Goal: Information Seeking & Learning: Learn about a topic

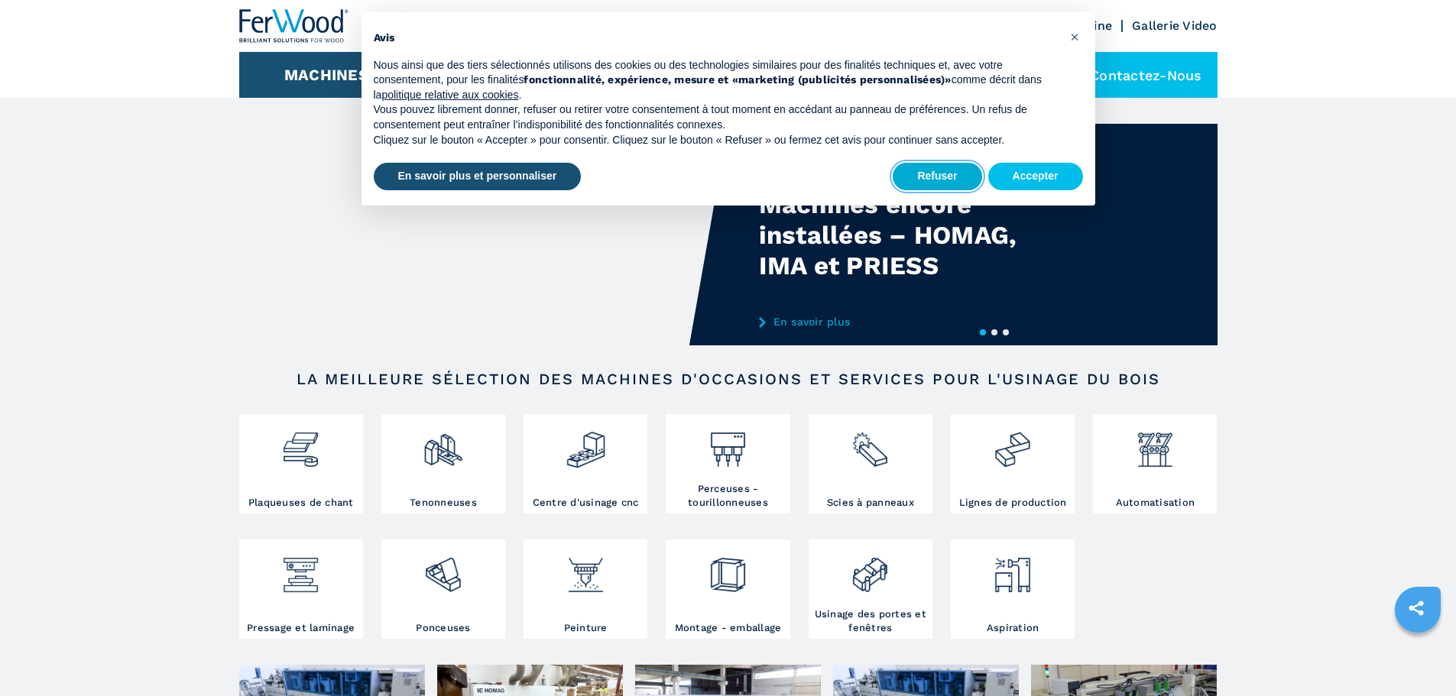
click at [948, 180] on button "Refuser" at bounding box center [937, 177] width 89 height 28
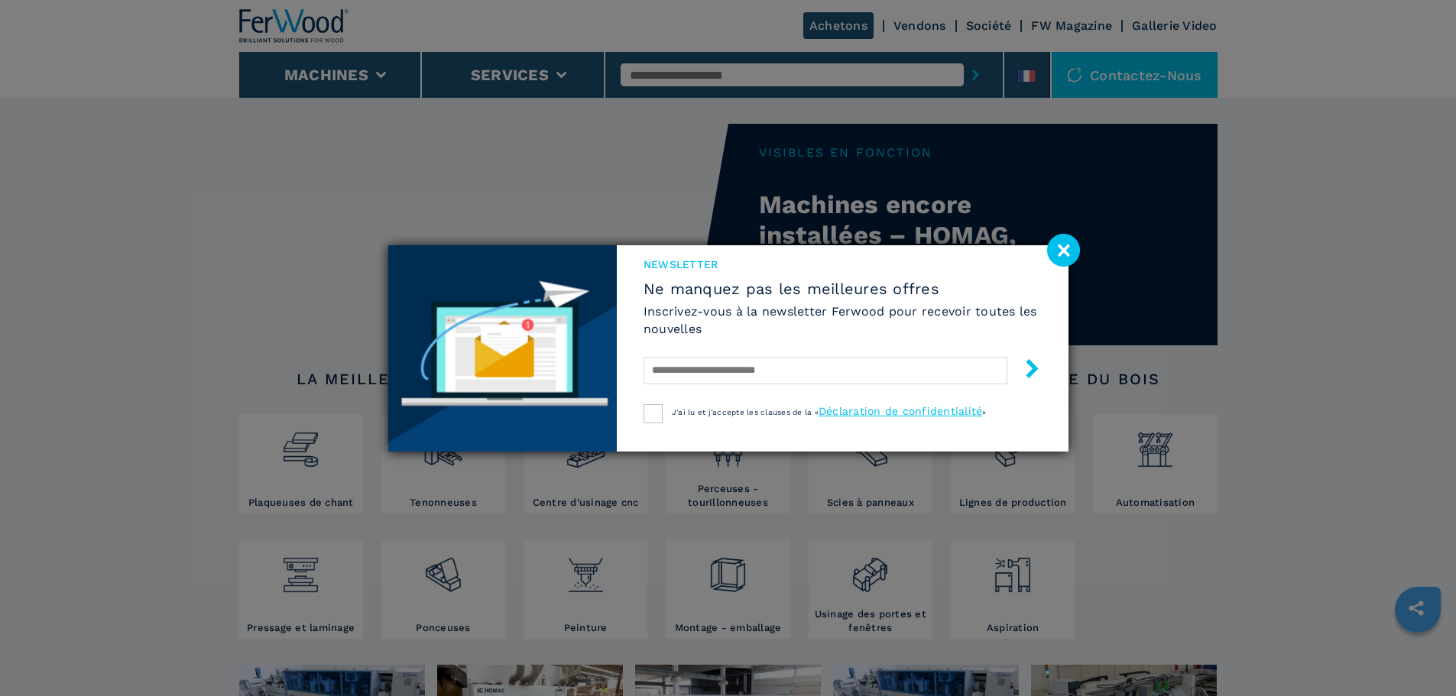
click at [1061, 253] on image at bounding box center [1063, 250] width 33 height 33
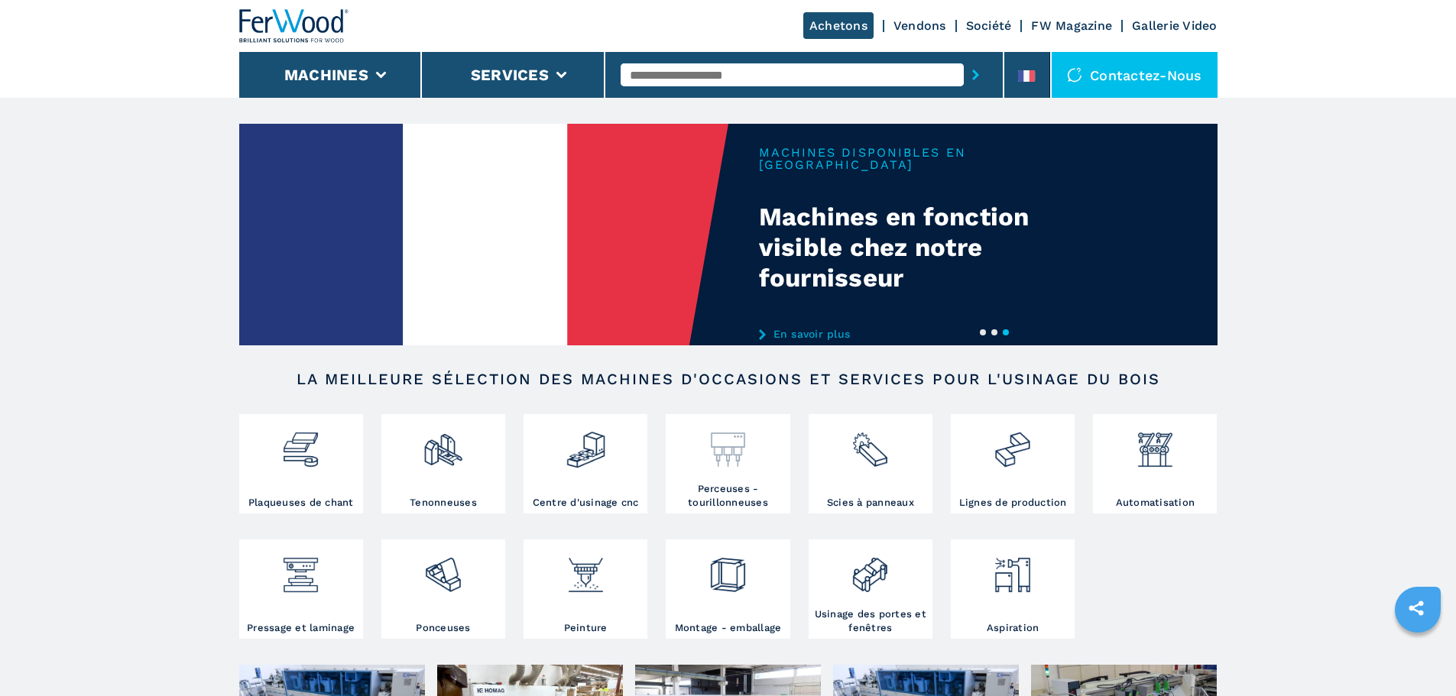
click at [742, 509] on h3 "Perceuses - tourillonneuses" at bounding box center [728, 496] width 116 height 28
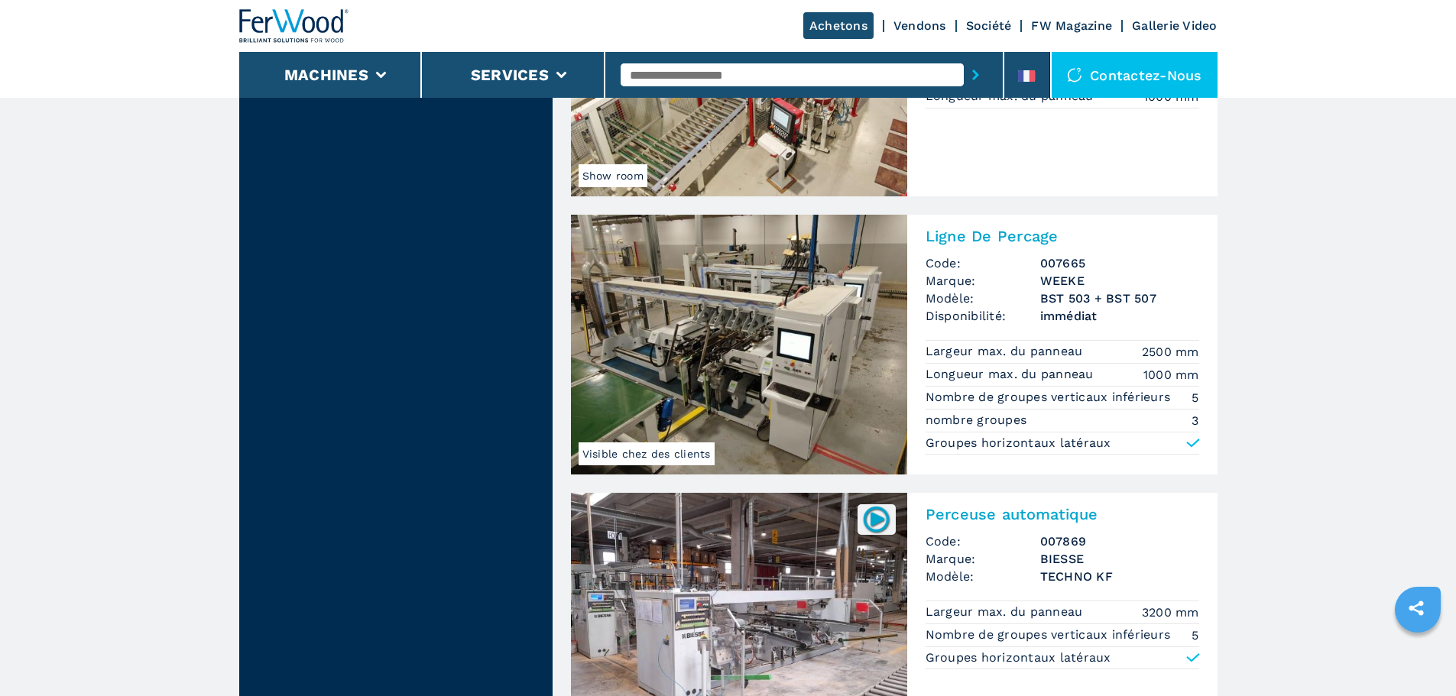
scroll to position [3211, 0]
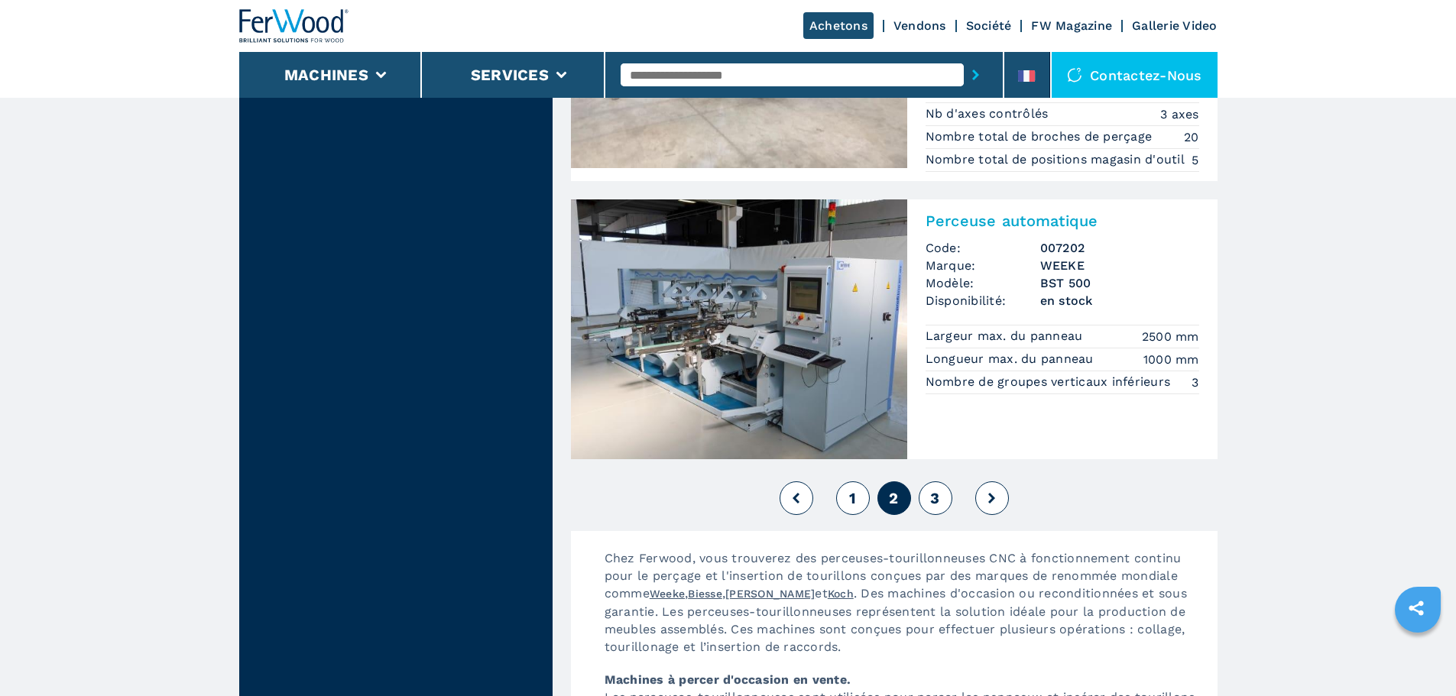
scroll to position [3440, 0]
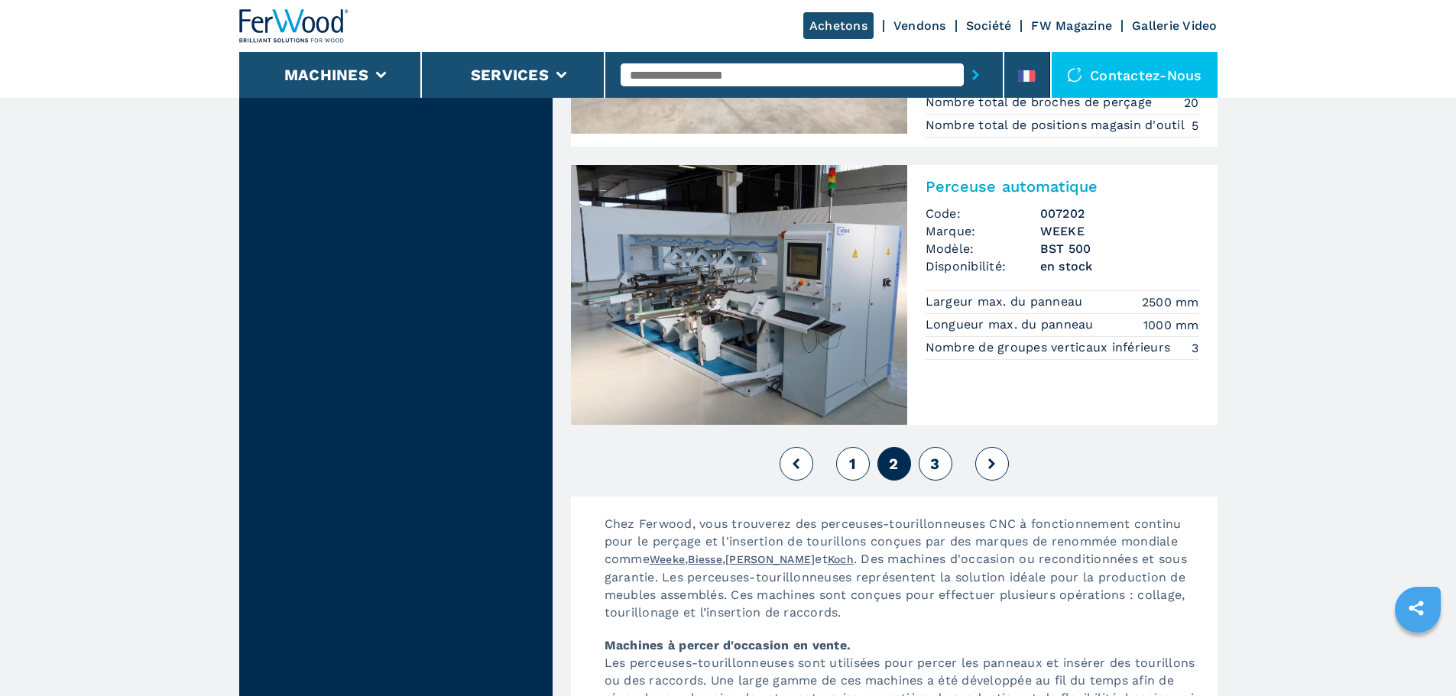
click at [933, 455] on span "3" at bounding box center [934, 464] width 9 height 18
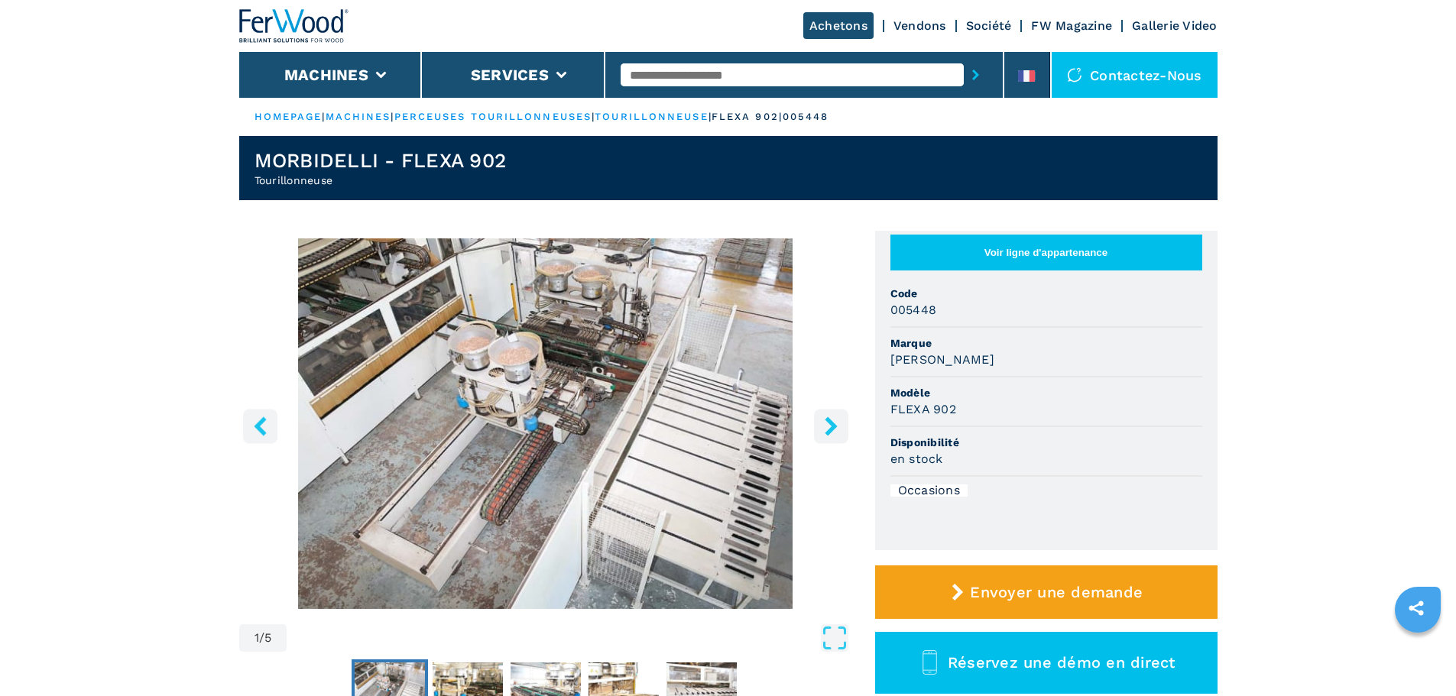
scroll to position [76, 0]
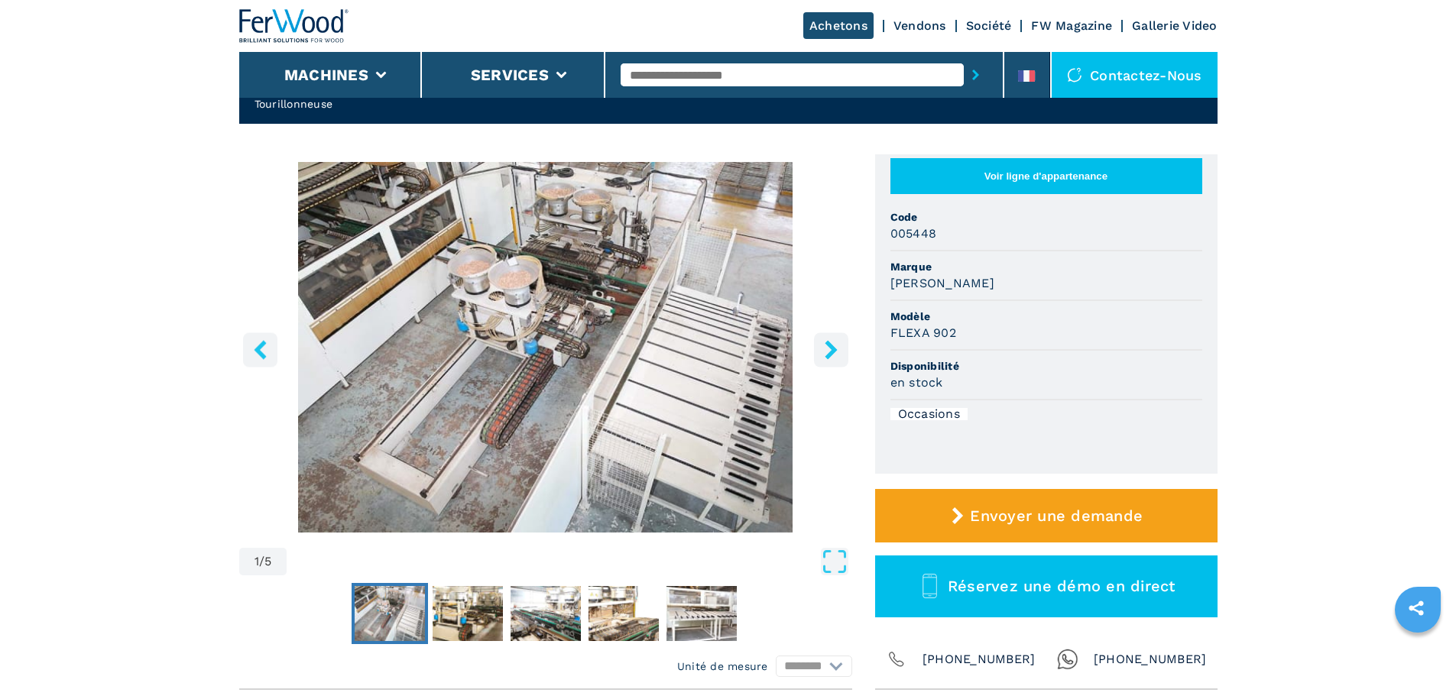
click at [430, 357] on img "Go to Slide 1" at bounding box center [545, 347] width 613 height 371
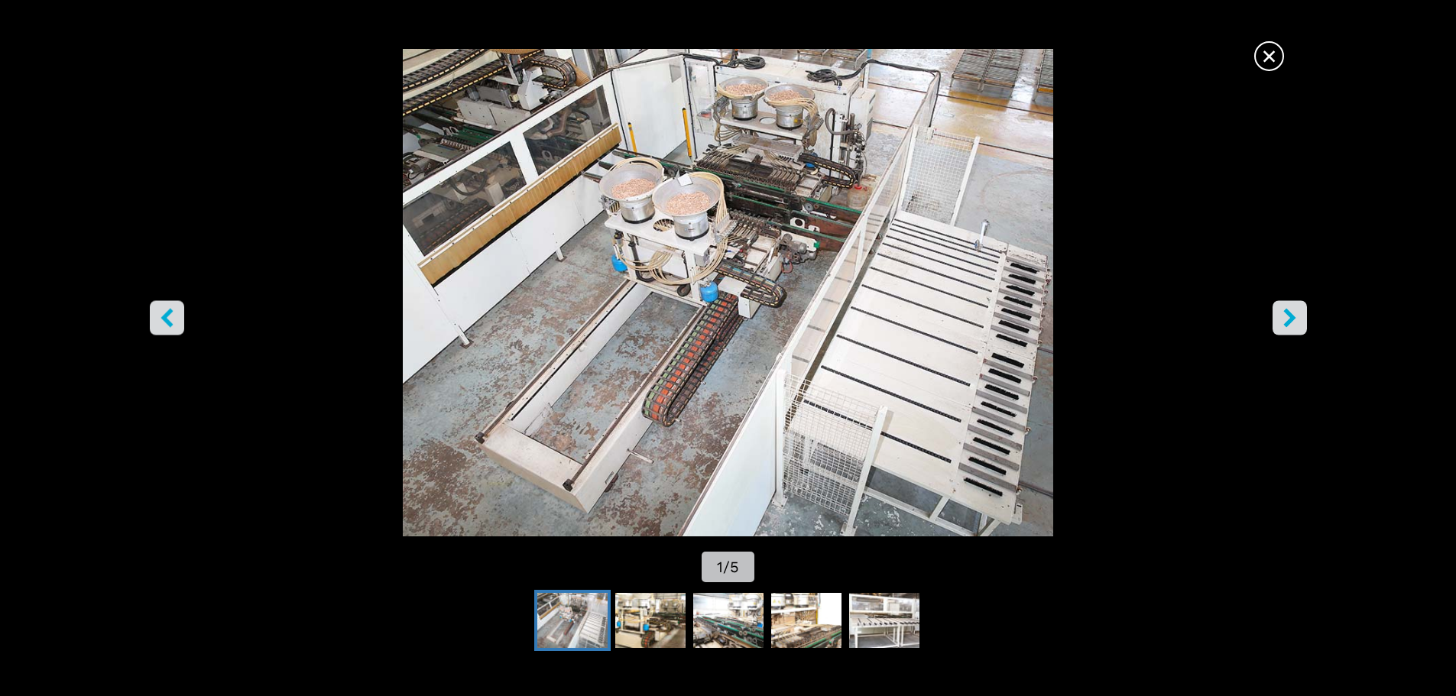
click at [1284, 310] on icon "right-button" at bounding box center [1289, 317] width 19 height 19
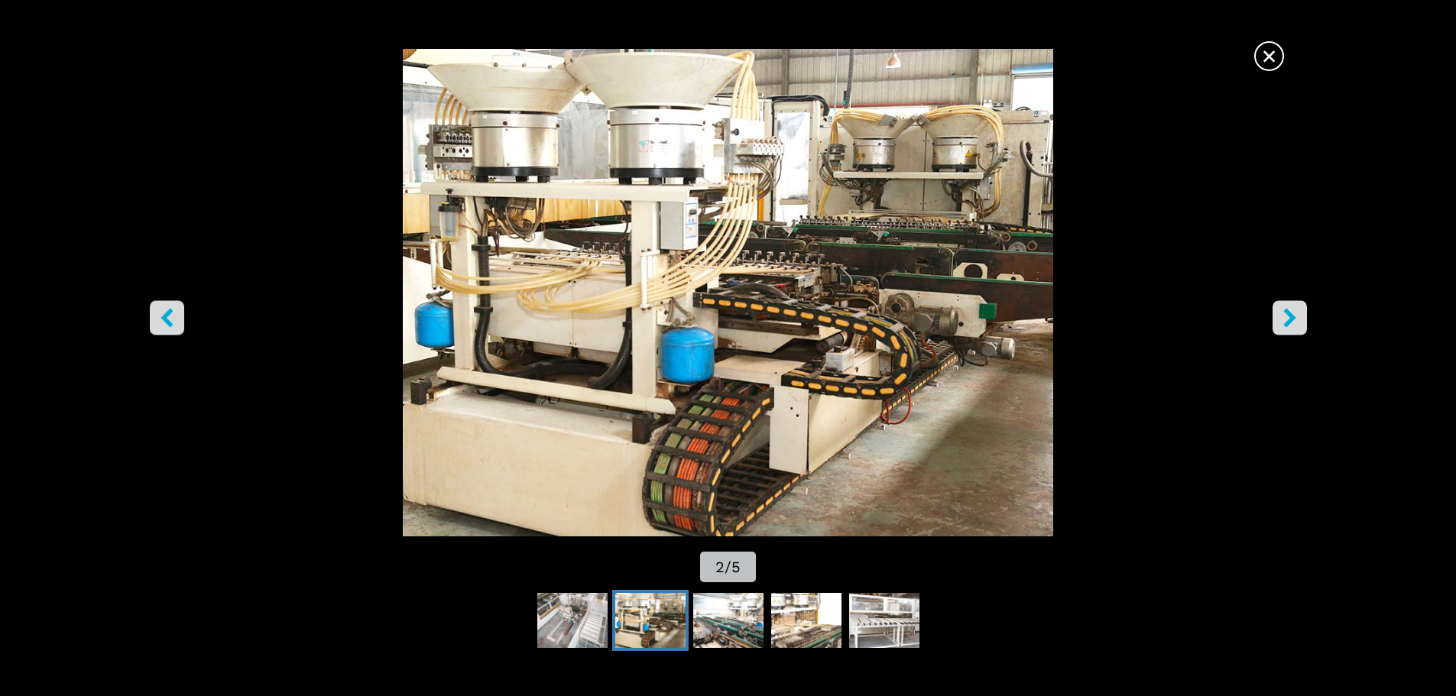
click at [1286, 312] on icon "right-button" at bounding box center [1290, 317] width 12 height 19
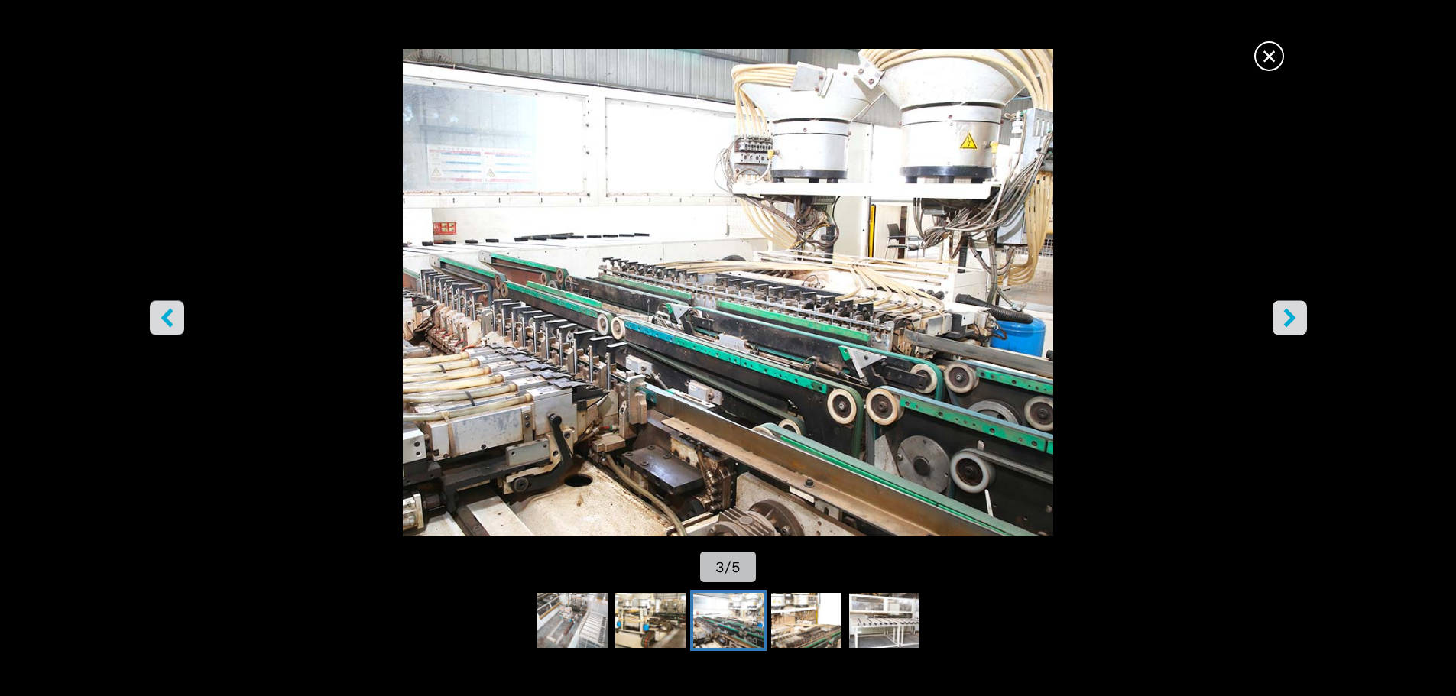
click at [1286, 312] on icon "right-button" at bounding box center [1290, 317] width 12 height 19
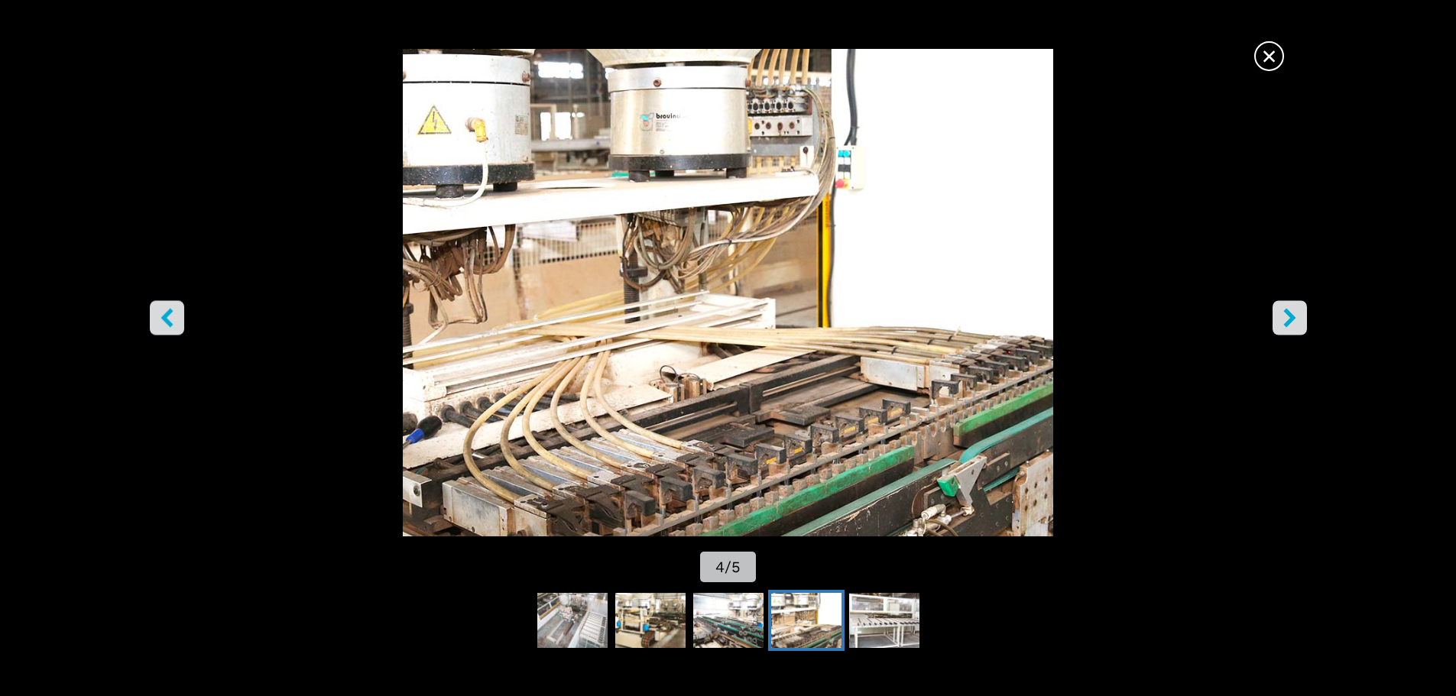
click at [1286, 312] on icon "right-button" at bounding box center [1290, 317] width 12 height 19
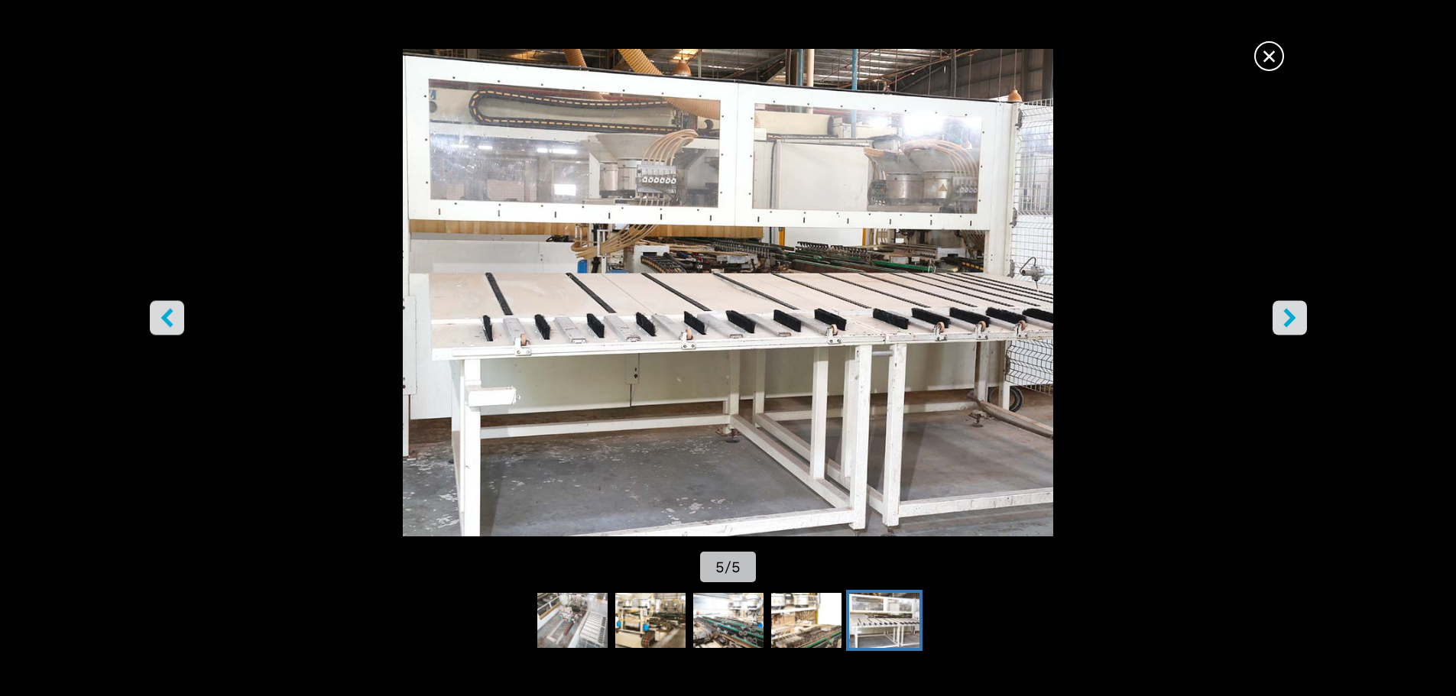
click at [1286, 312] on icon "right-button" at bounding box center [1290, 317] width 12 height 19
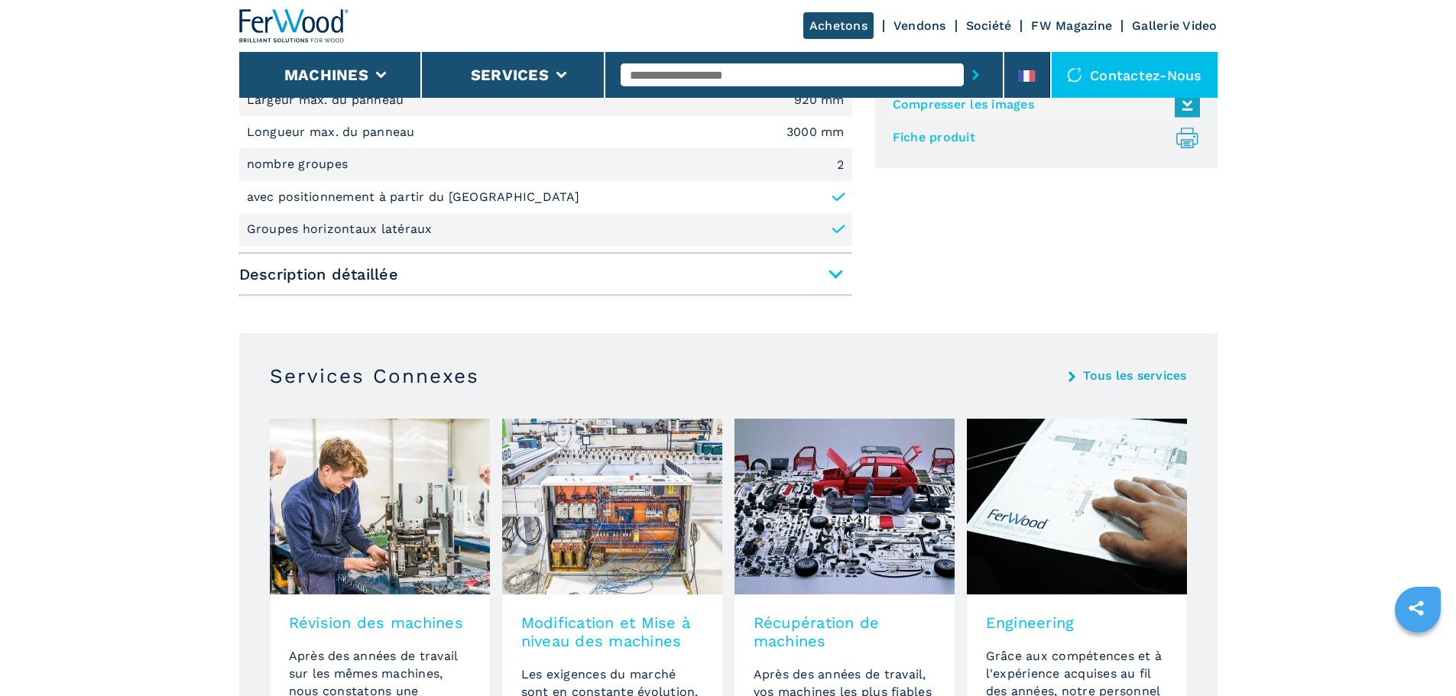
scroll to position [764, 0]
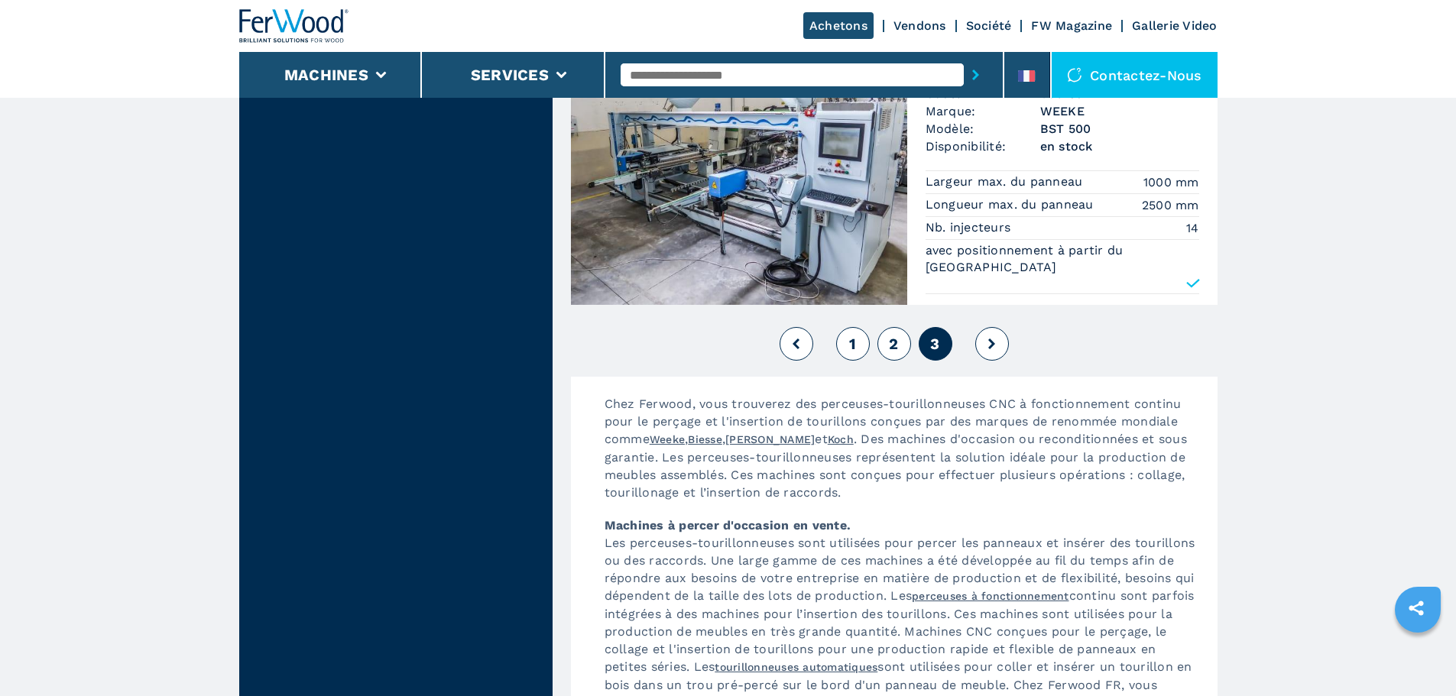
scroll to position [3669, 0]
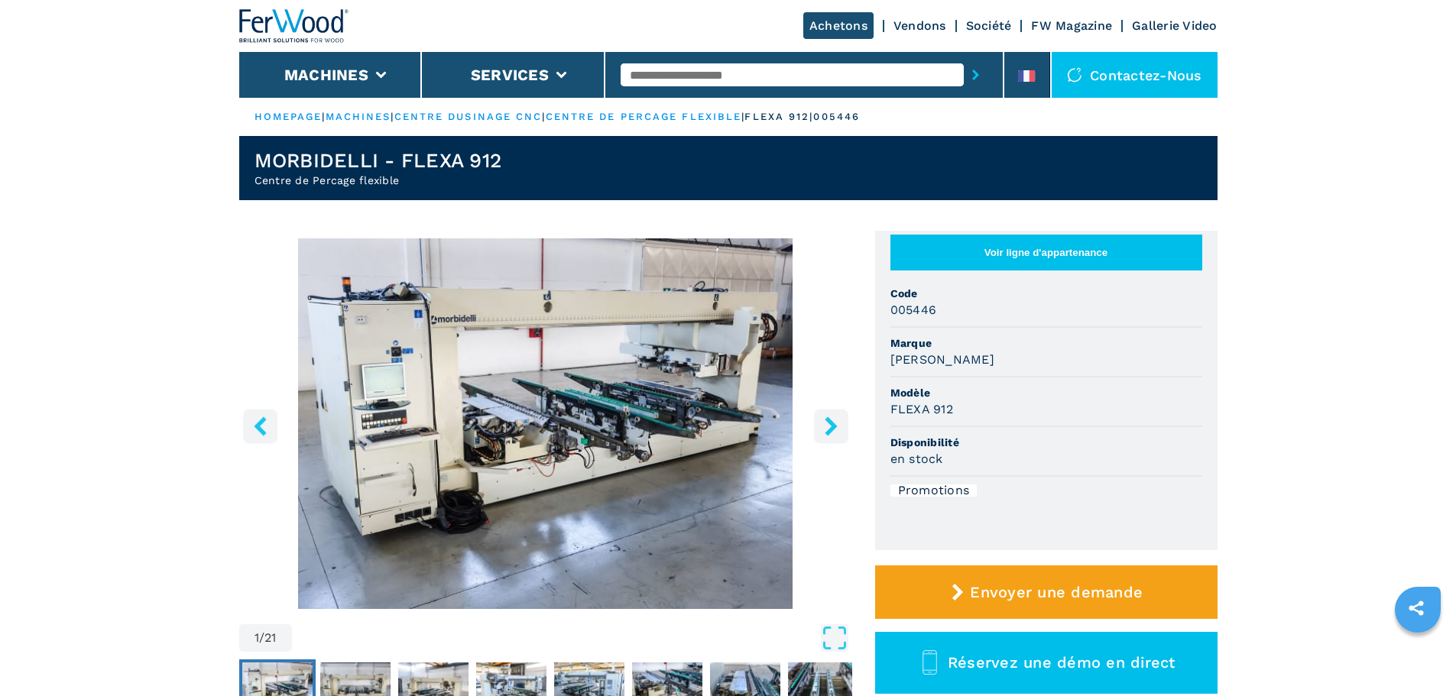
click at [486, 363] on img "Go to Slide 1" at bounding box center [545, 424] width 613 height 371
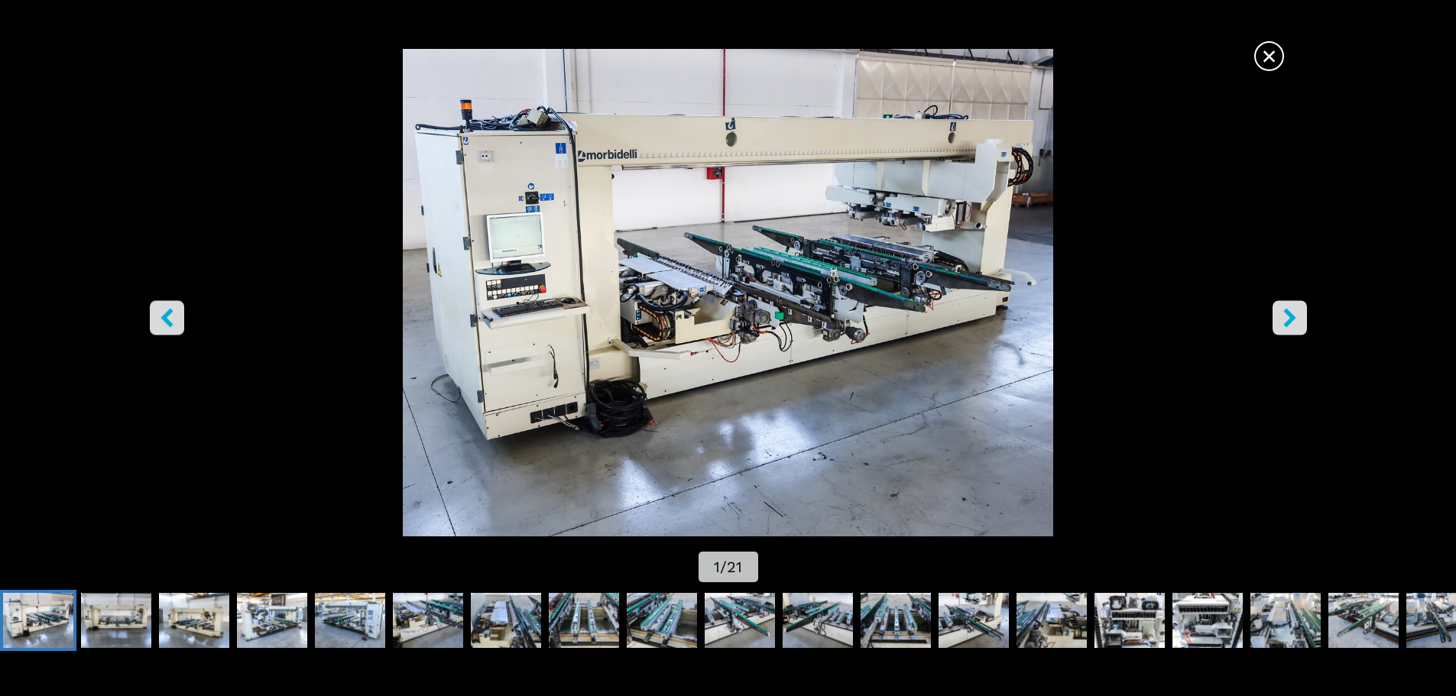
click at [722, 301] on img "Go to Slide 1" at bounding box center [728, 293] width 1311 height 488
click at [1268, 312] on img "Go to Slide 1" at bounding box center [728, 293] width 1311 height 488
click at [1282, 316] on icon "right-button" at bounding box center [1289, 317] width 19 height 19
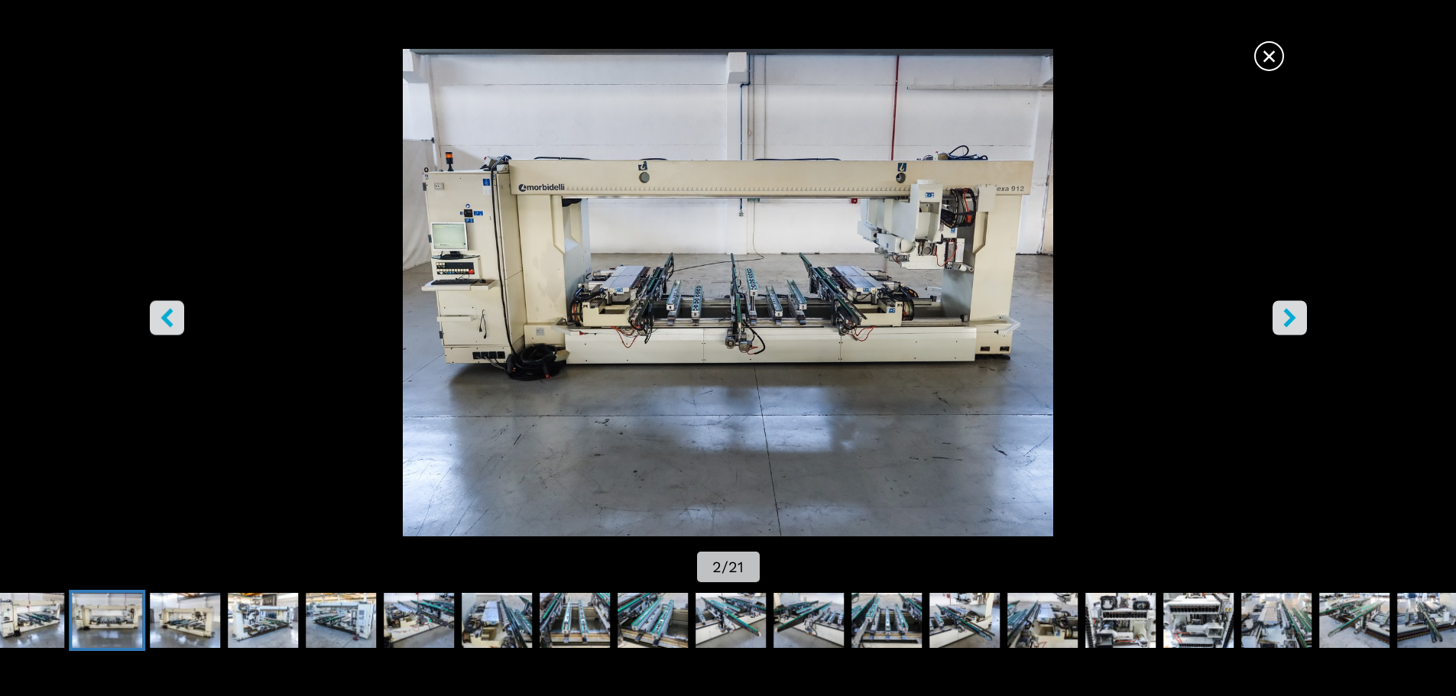
click at [1294, 313] on icon "right-button" at bounding box center [1289, 317] width 19 height 19
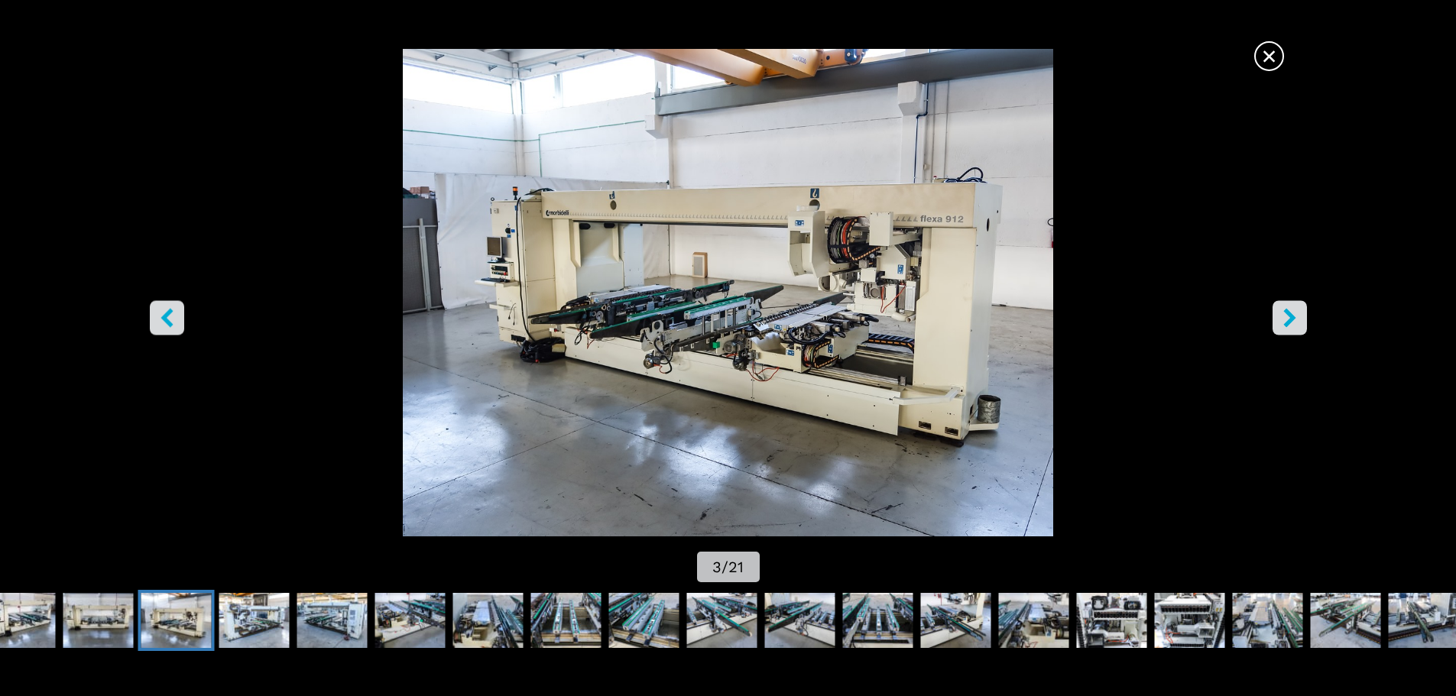
click at [1294, 313] on icon "right-button" at bounding box center [1289, 317] width 19 height 19
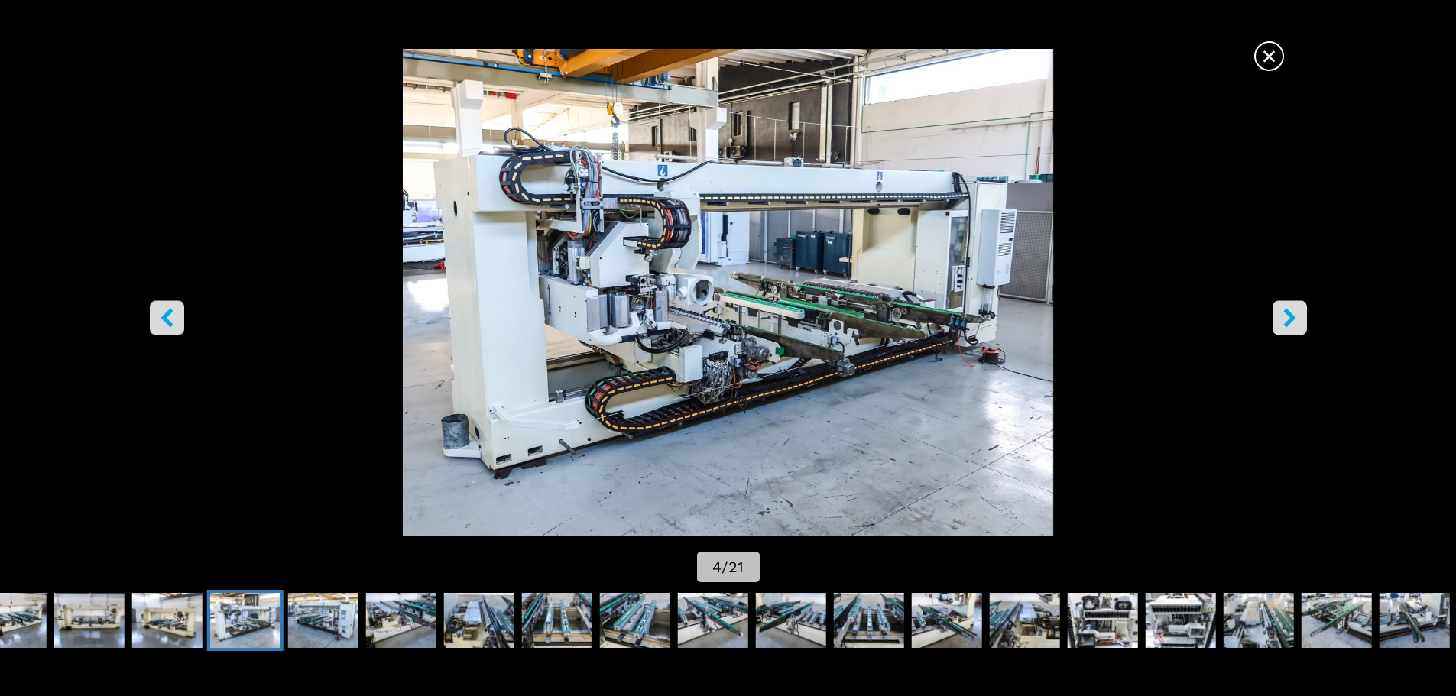
click at [1294, 313] on icon "right-button" at bounding box center [1289, 317] width 19 height 19
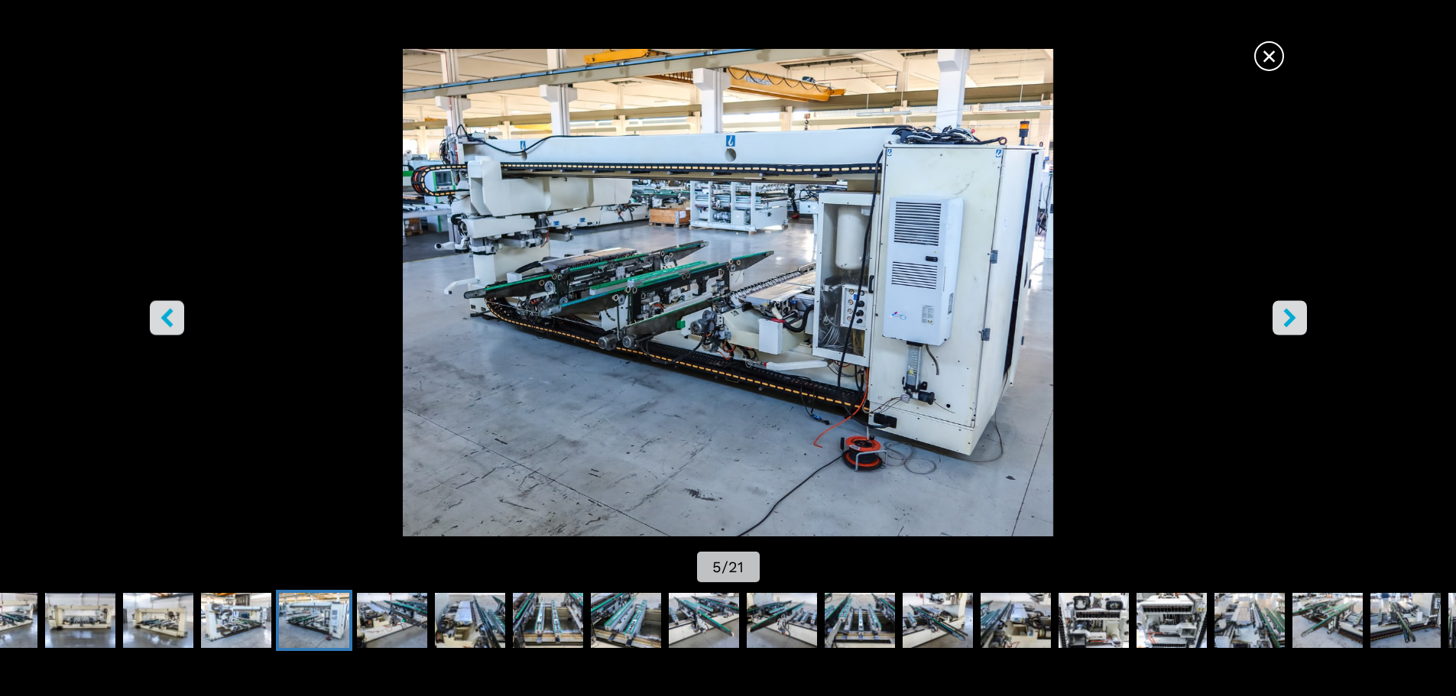
click at [1294, 313] on icon "right-button" at bounding box center [1289, 317] width 19 height 19
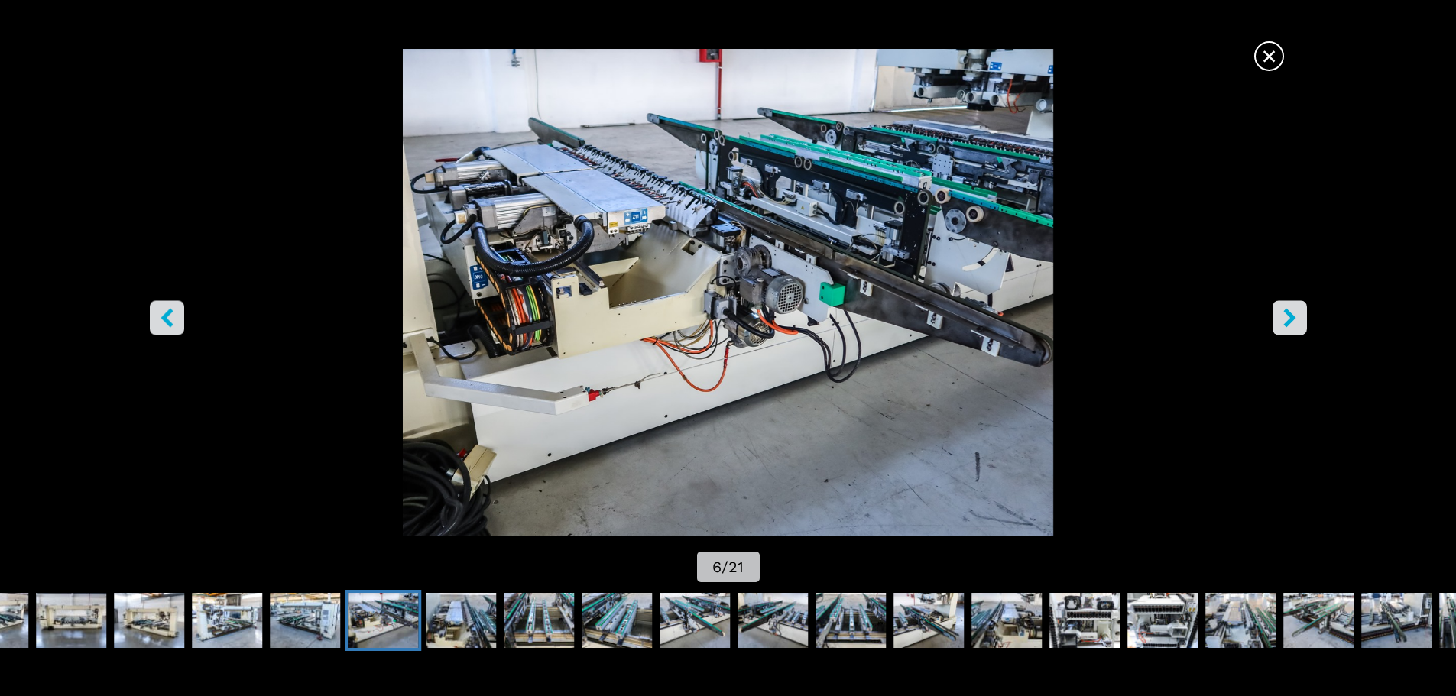
click at [1294, 313] on icon "right-button" at bounding box center [1289, 317] width 19 height 19
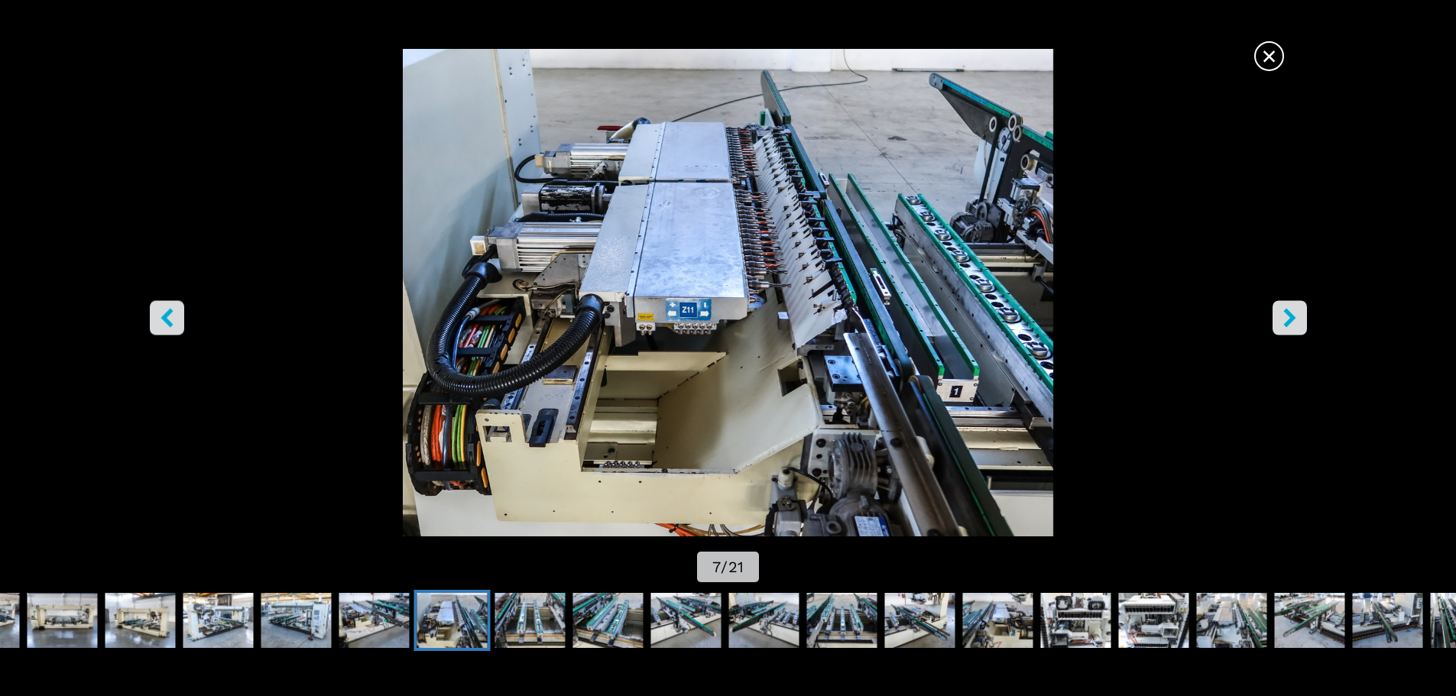
click at [1294, 313] on icon "right-button" at bounding box center [1289, 317] width 19 height 19
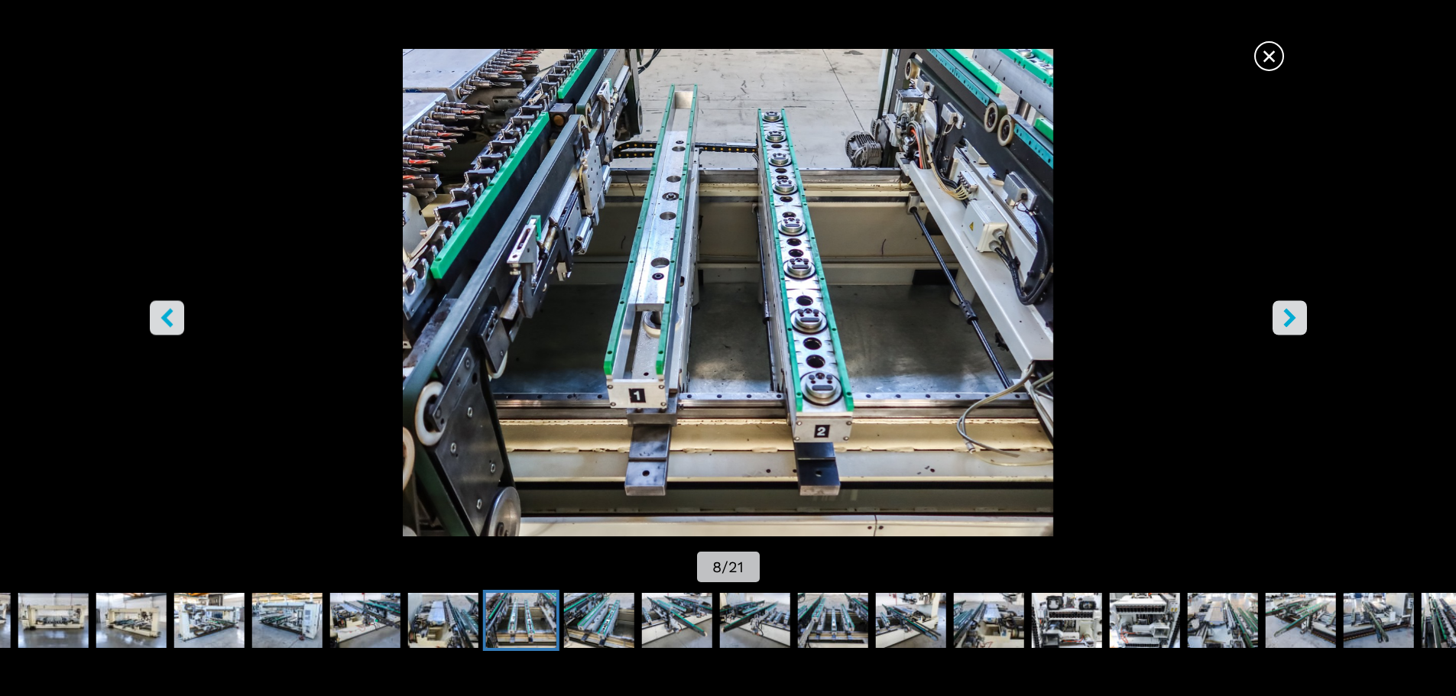
click at [1294, 313] on icon "right-button" at bounding box center [1289, 317] width 19 height 19
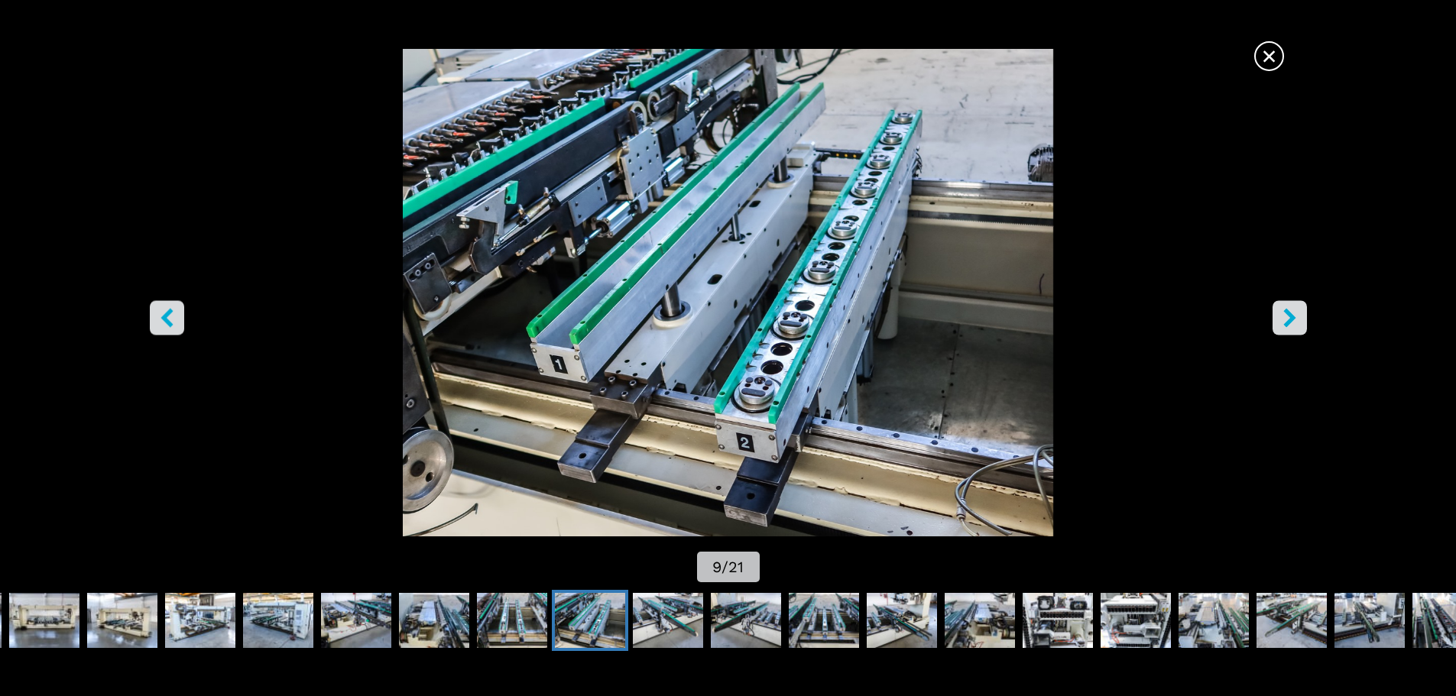
click at [1294, 313] on icon "right-button" at bounding box center [1289, 317] width 19 height 19
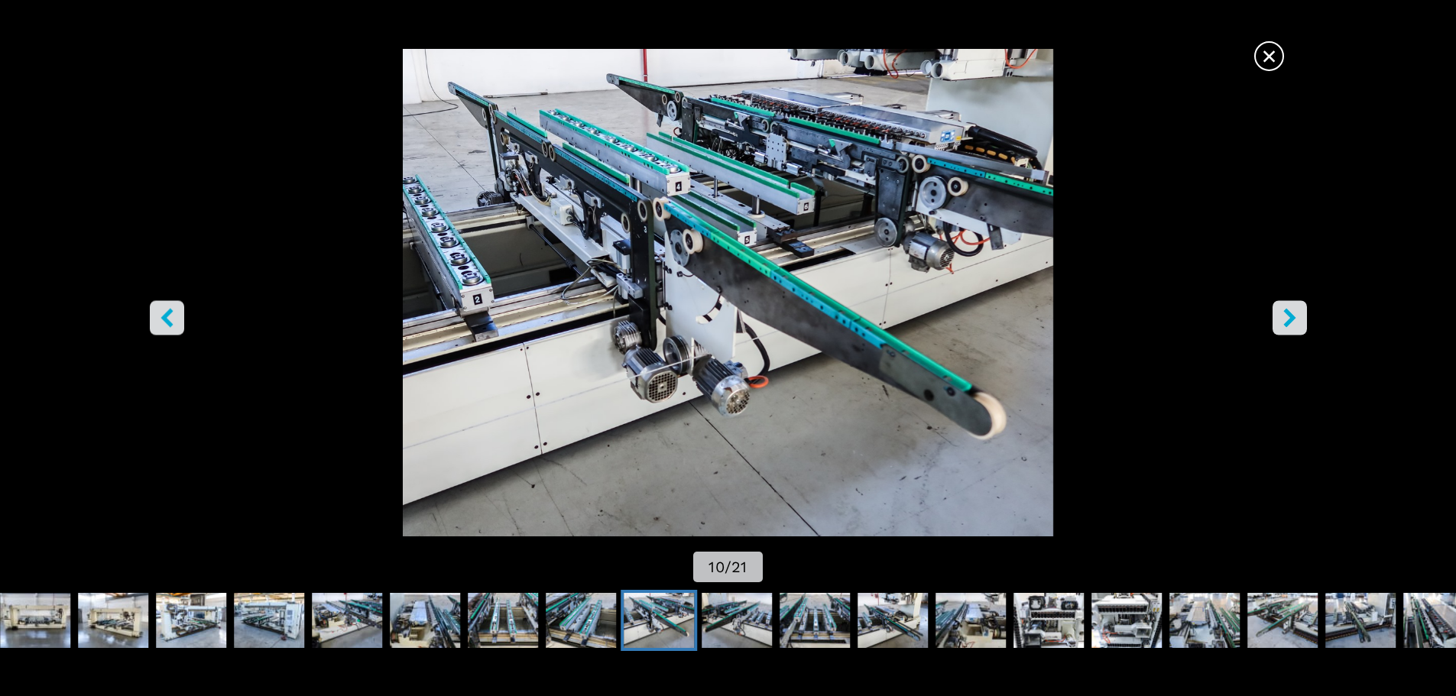
click at [1294, 313] on icon "right-button" at bounding box center [1289, 317] width 19 height 19
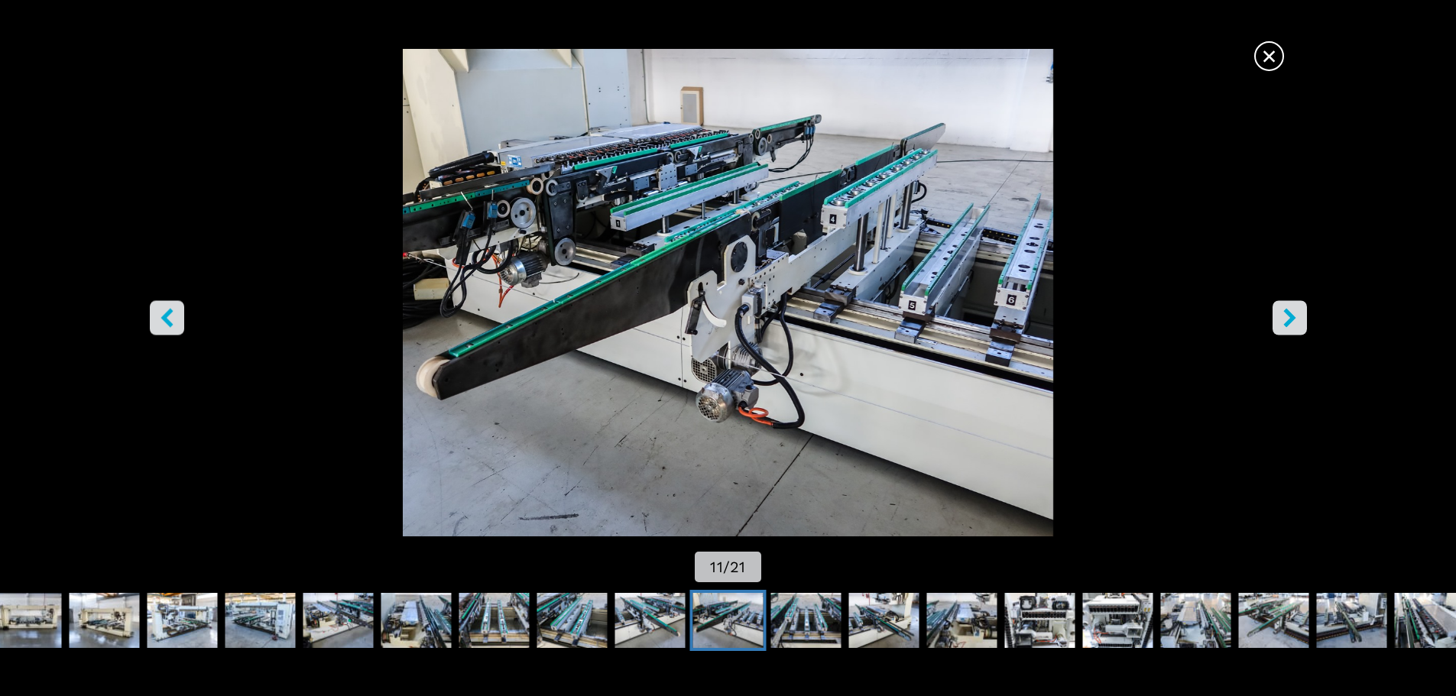
click at [1294, 313] on icon "right-button" at bounding box center [1289, 317] width 19 height 19
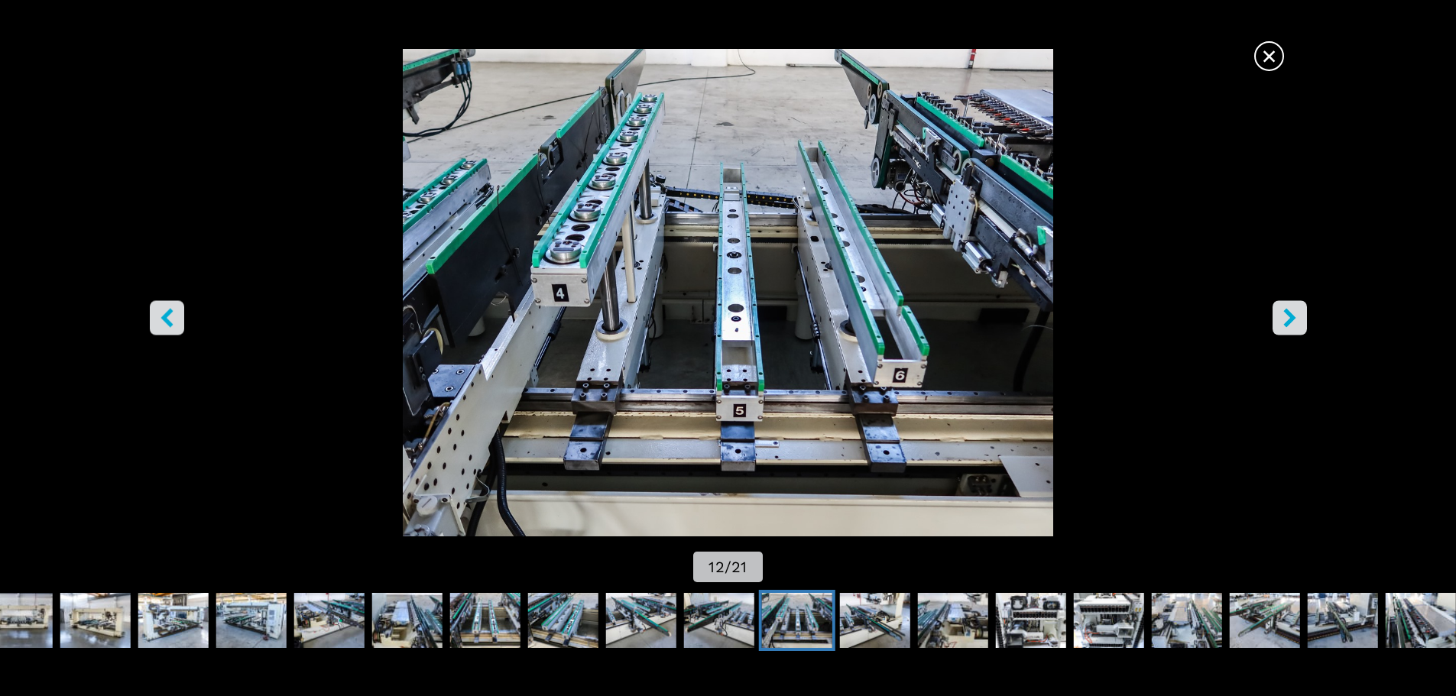
click at [1294, 313] on icon "right-button" at bounding box center [1289, 317] width 19 height 19
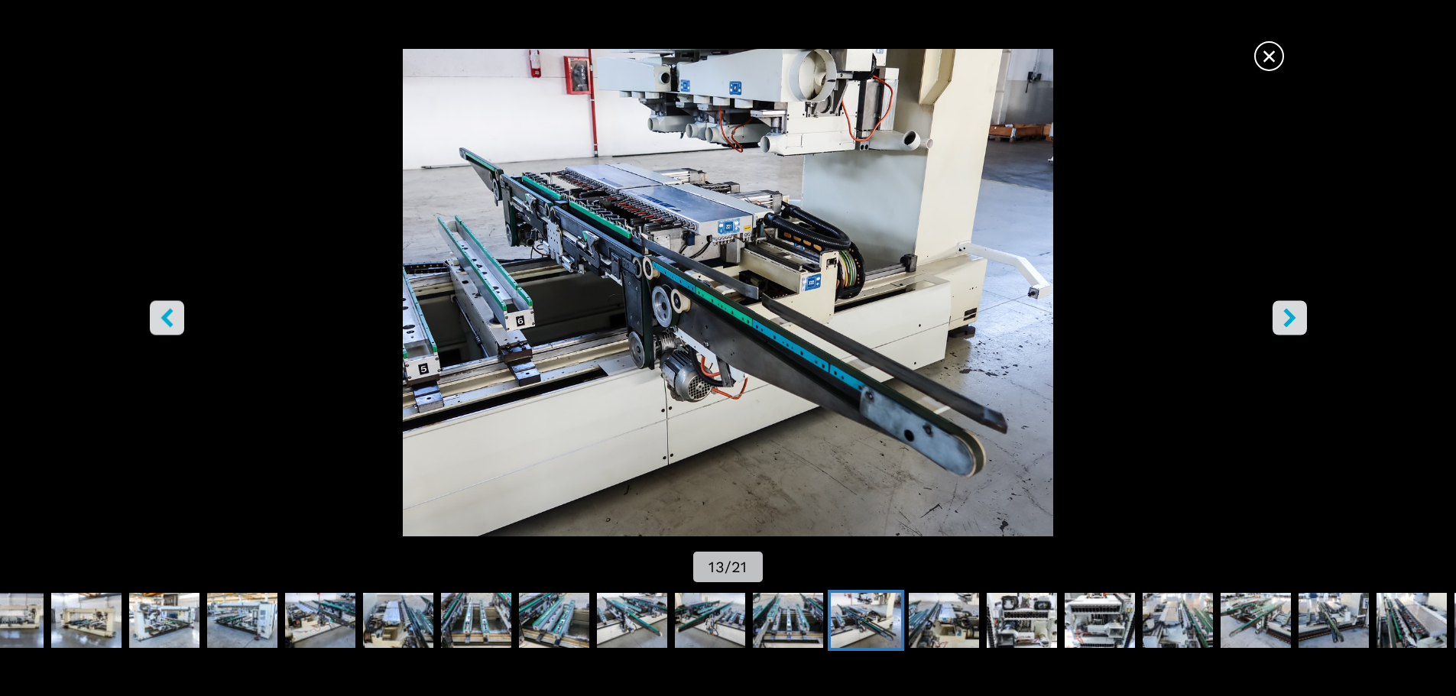
click at [1294, 313] on icon "right-button" at bounding box center [1289, 317] width 19 height 19
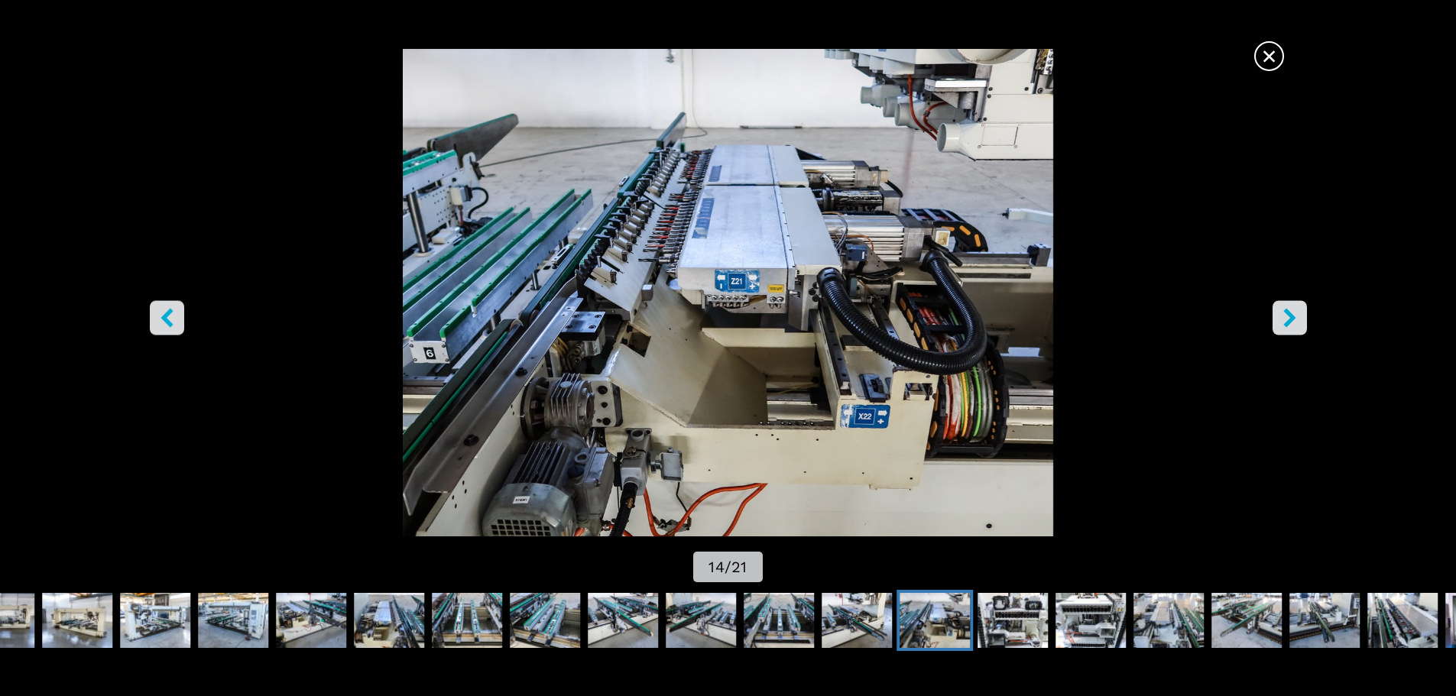
click at [1294, 313] on icon "right-button" at bounding box center [1289, 317] width 19 height 19
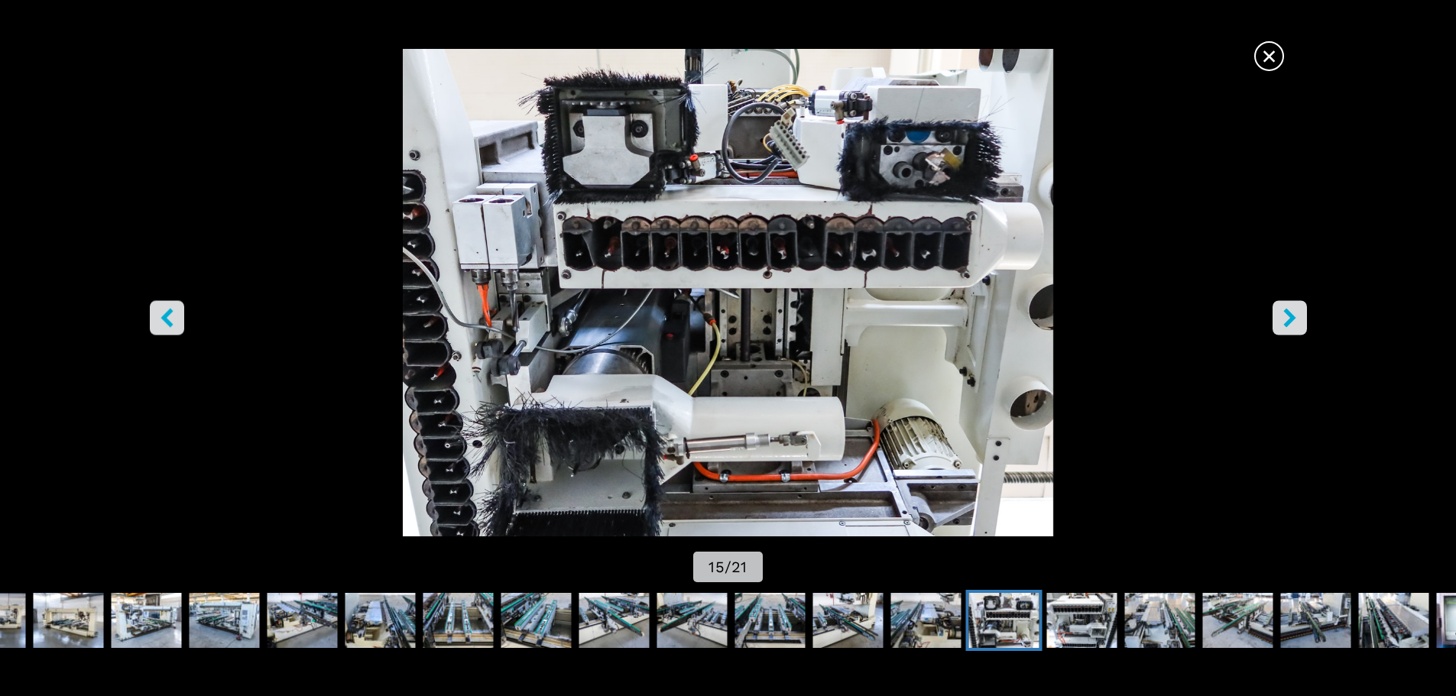
click at [1294, 313] on icon "right-button" at bounding box center [1289, 317] width 19 height 19
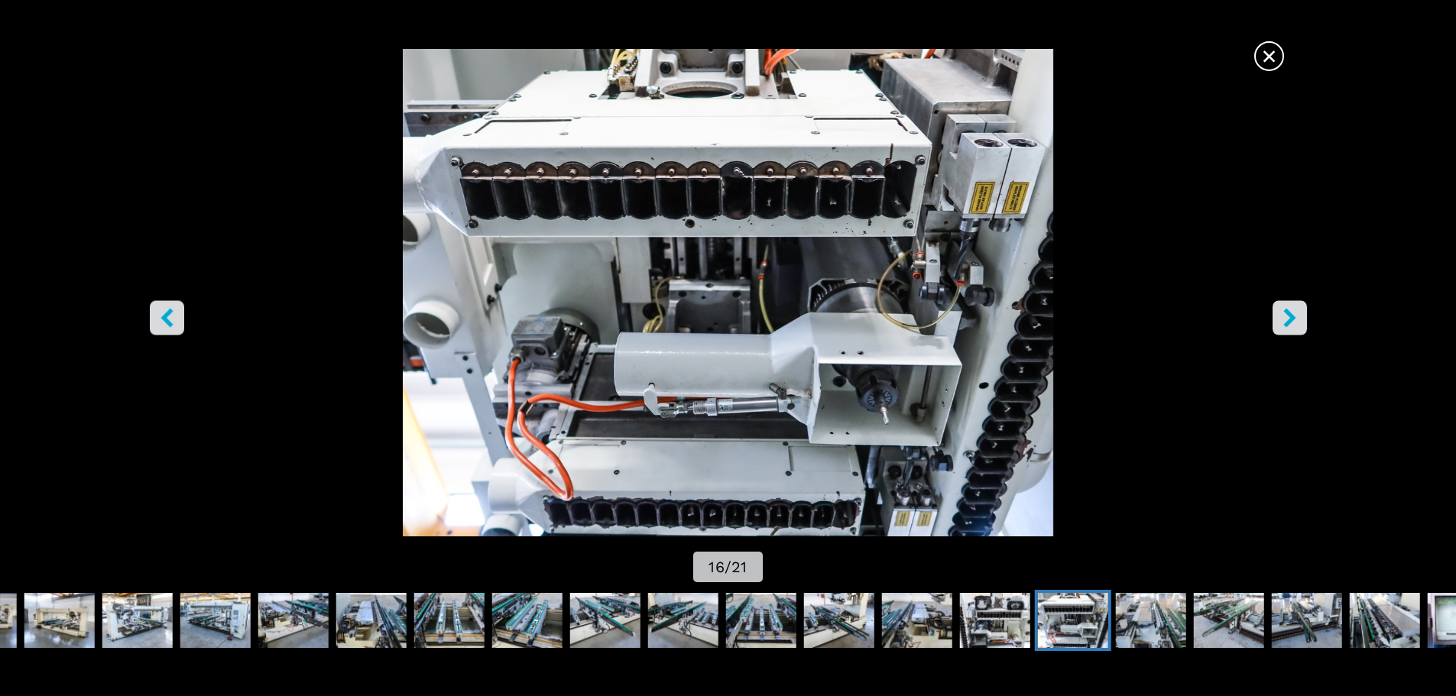
click at [1294, 313] on icon "right-button" at bounding box center [1289, 317] width 19 height 19
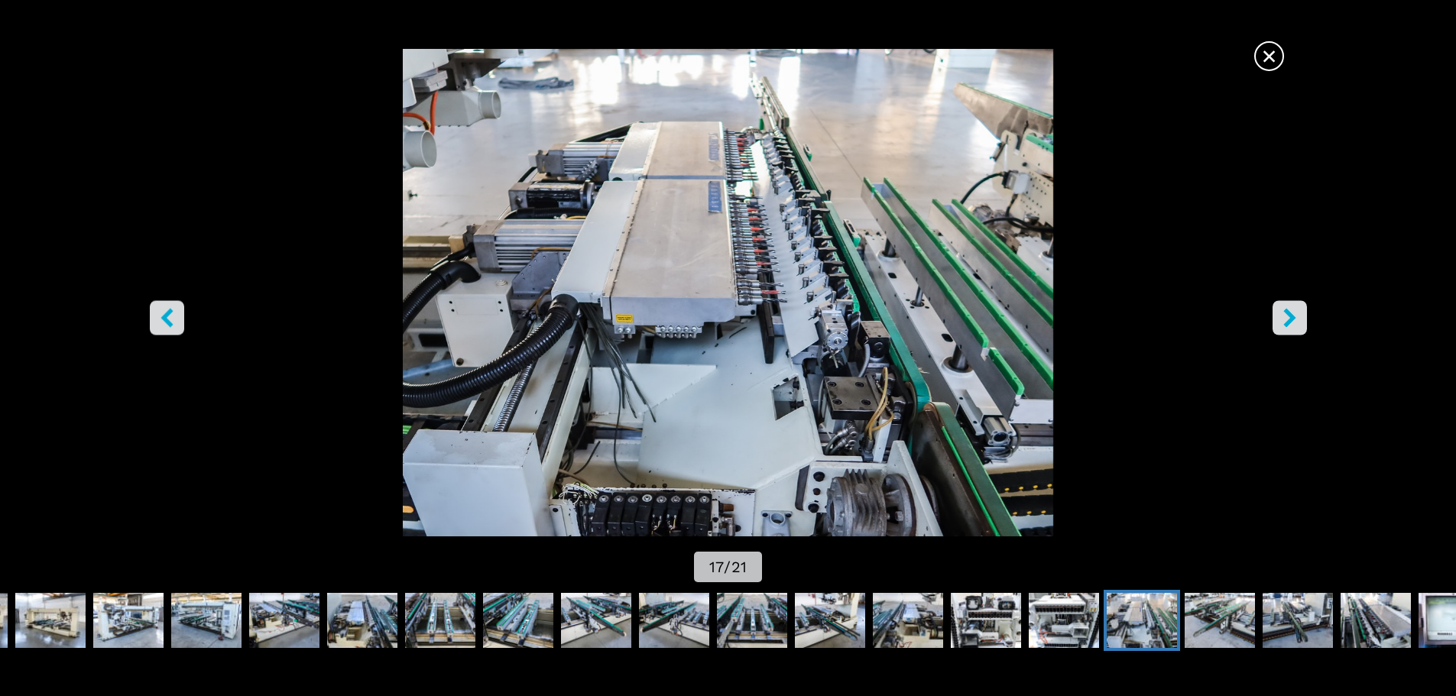
click at [1294, 313] on icon "right-button" at bounding box center [1289, 317] width 19 height 19
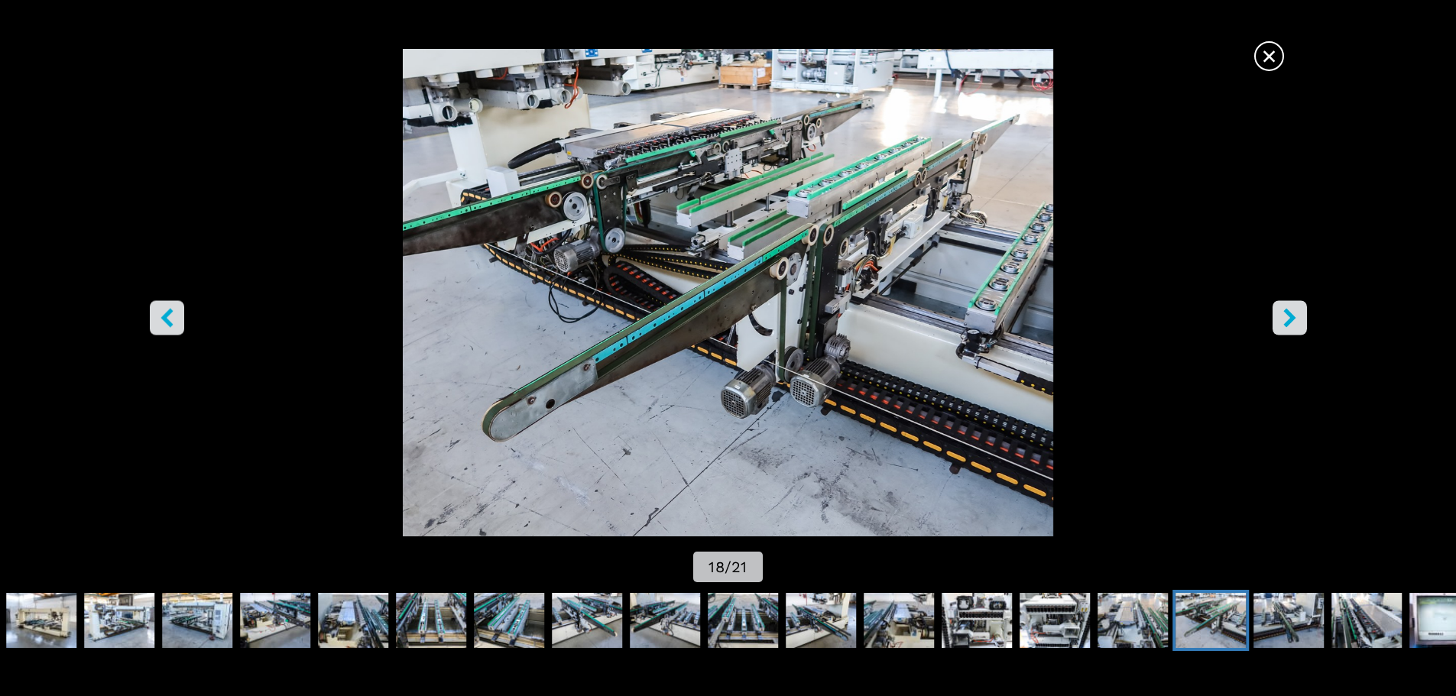
click at [1294, 313] on icon "right-button" at bounding box center [1289, 317] width 19 height 19
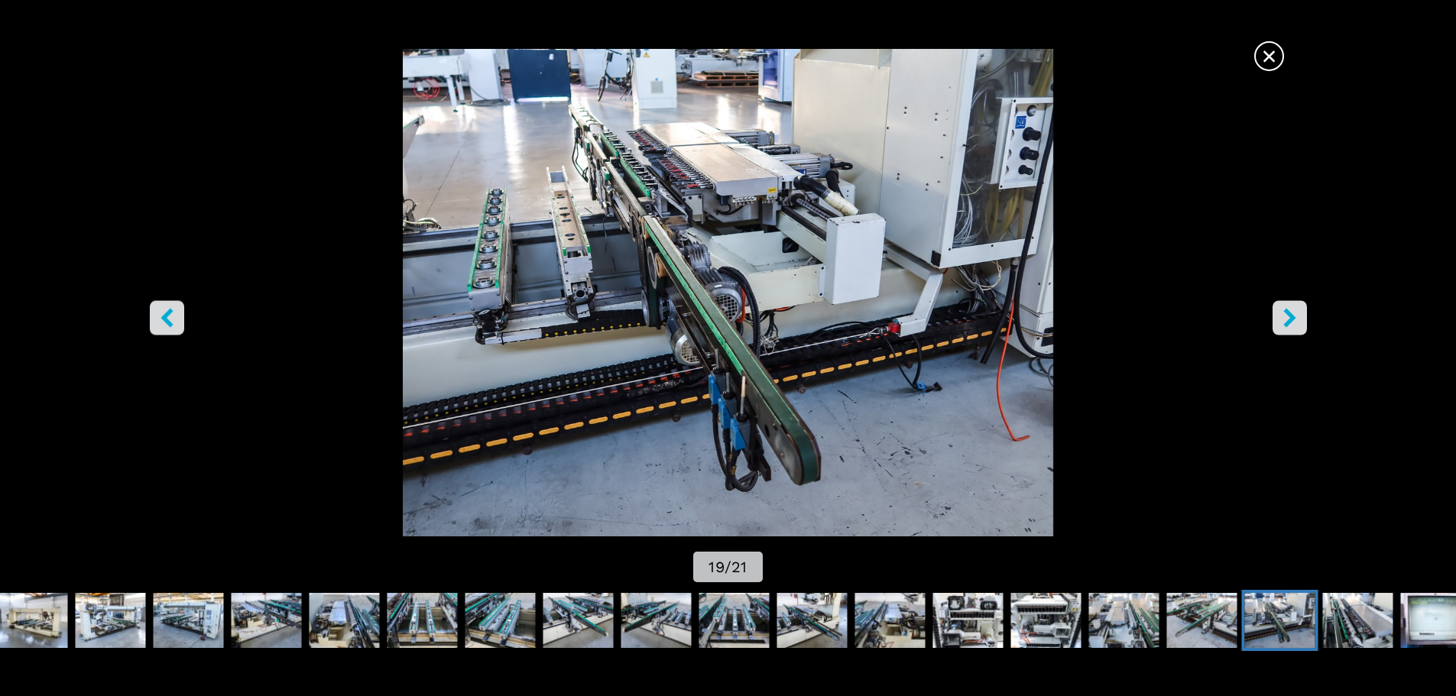
click at [1294, 313] on icon "right-button" at bounding box center [1289, 317] width 19 height 19
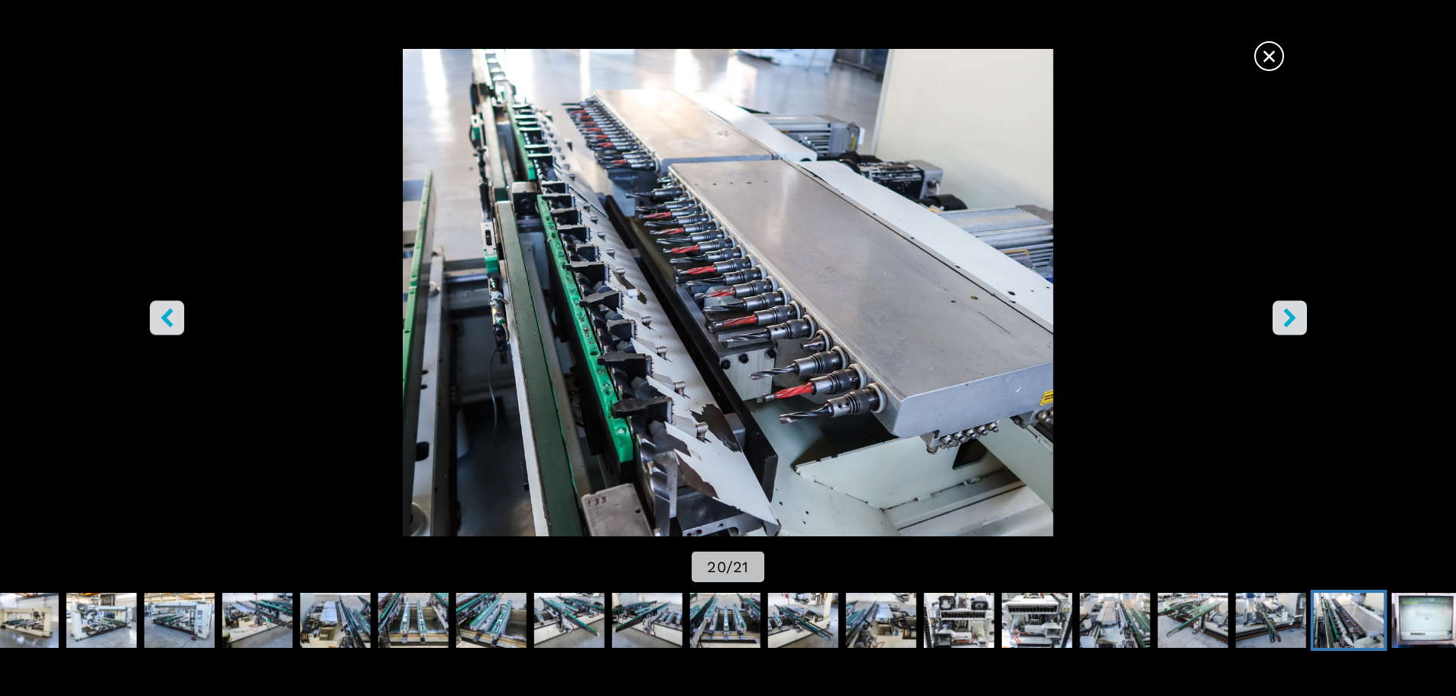
click at [1294, 313] on icon "right-button" at bounding box center [1289, 317] width 19 height 19
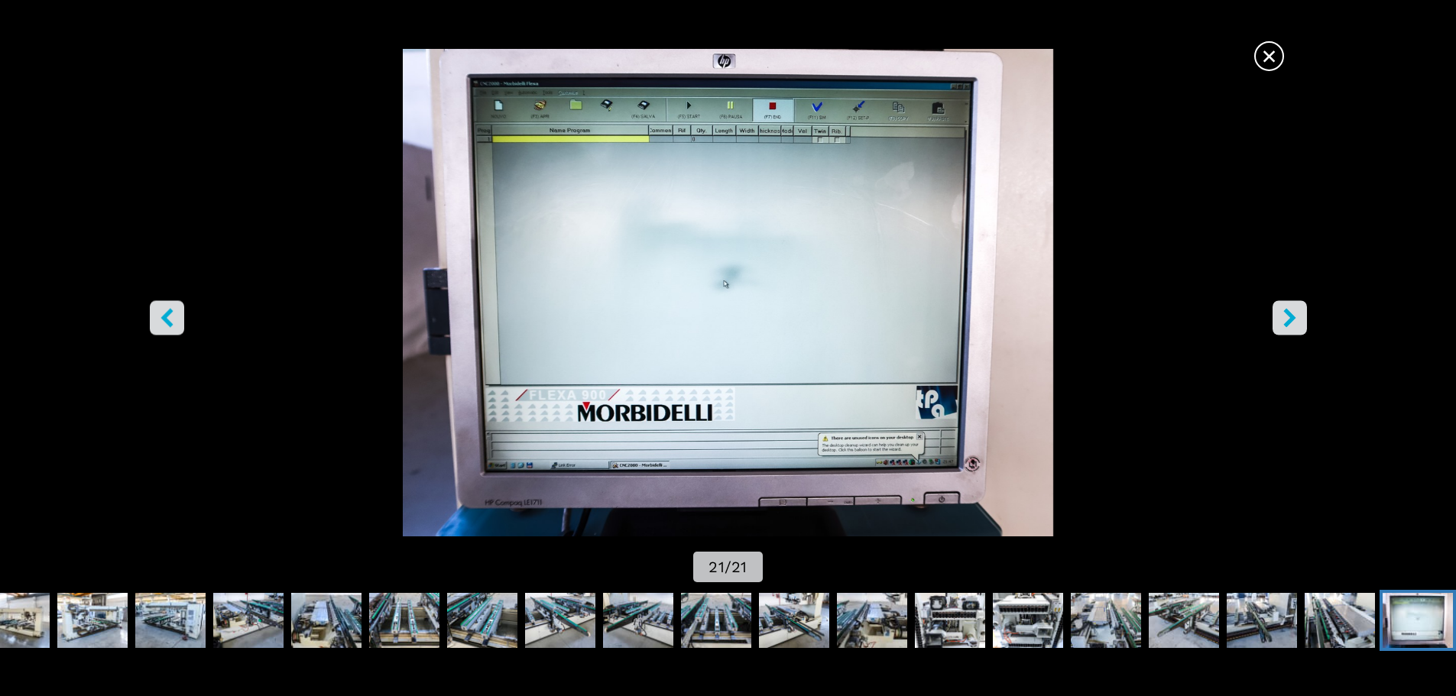
click at [1294, 313] on icon "right-button" at bounding box center [1289, 317] width 19 height 19
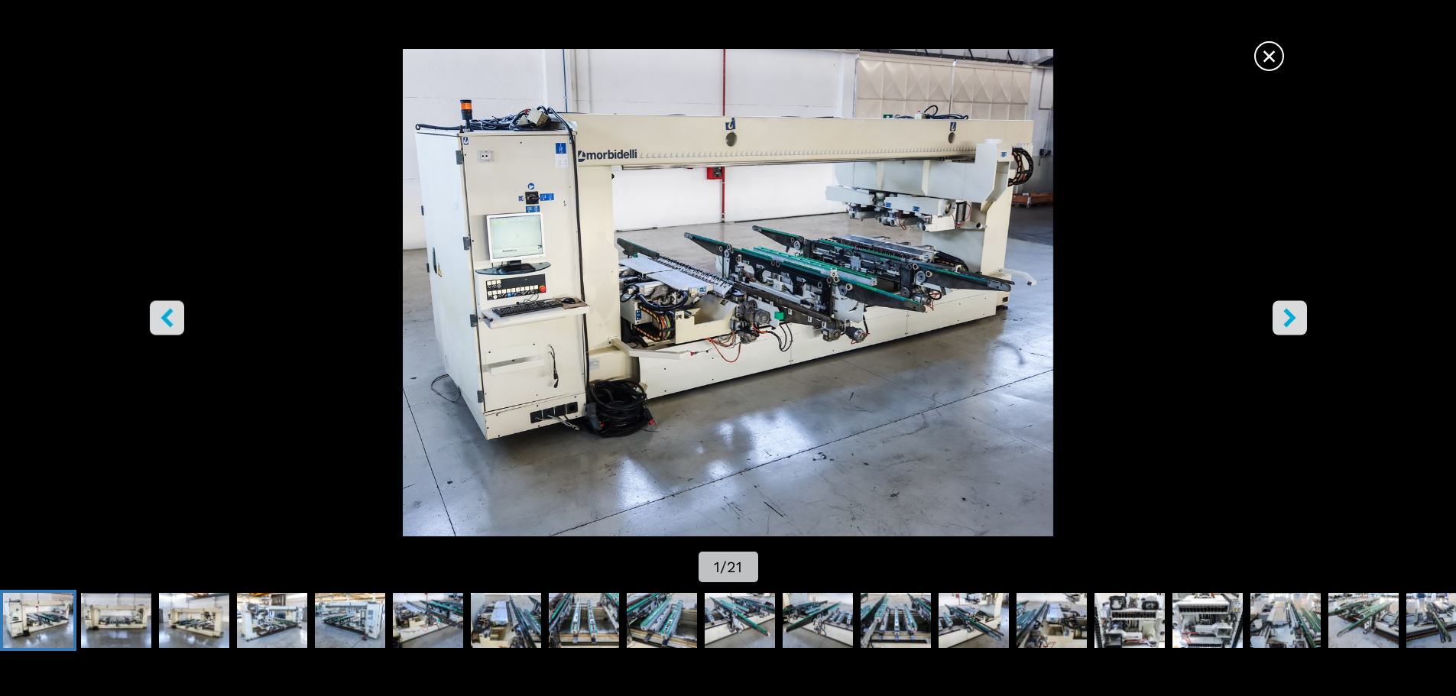
click at [1294, 313] on icon "right-button" at bounding box center [1289, 317] width 19 height 19
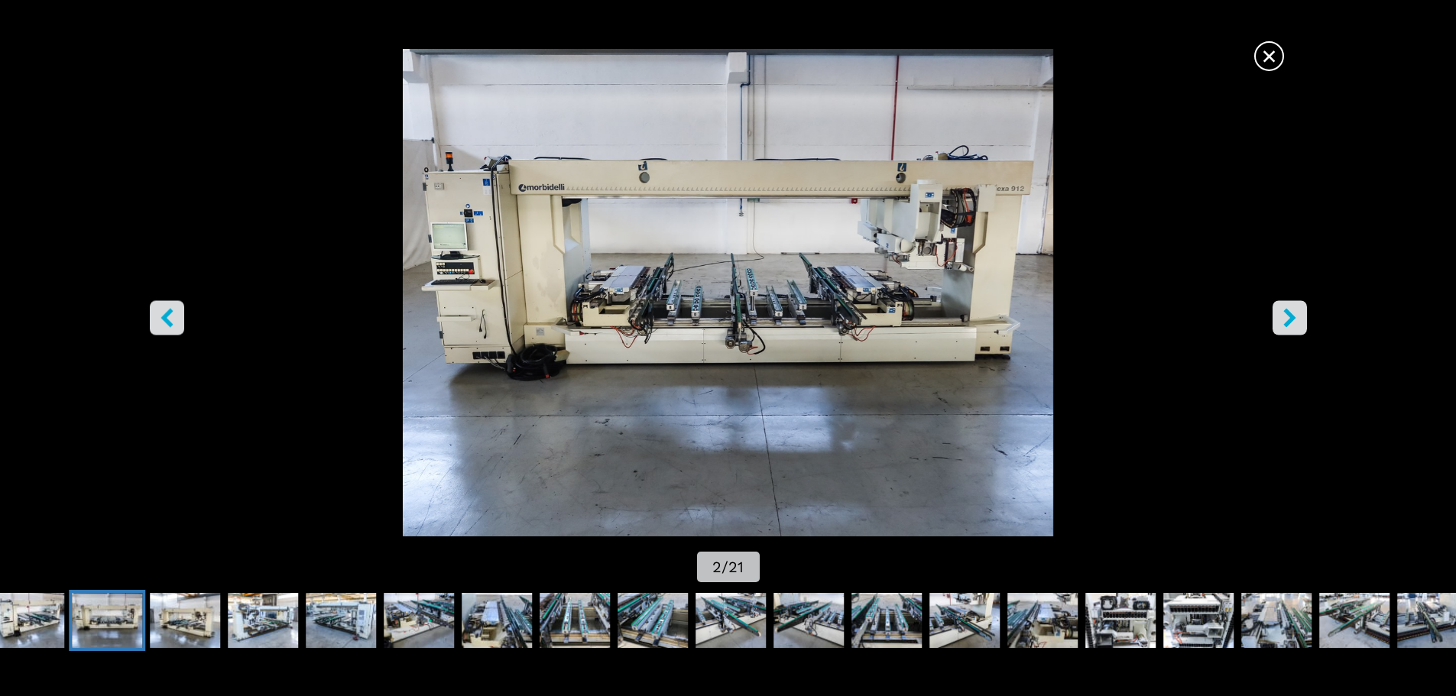
drag, startPoint x: 1264, startPoint y: 52, endPoint x: 1244, endPoint y: 92, distance: 44.8
click at [1265, 52] on span "×" at bounding box center [1269, 53] width 27 height 27
